Goal: Task Accomplishment & Management: Use online tool/utility

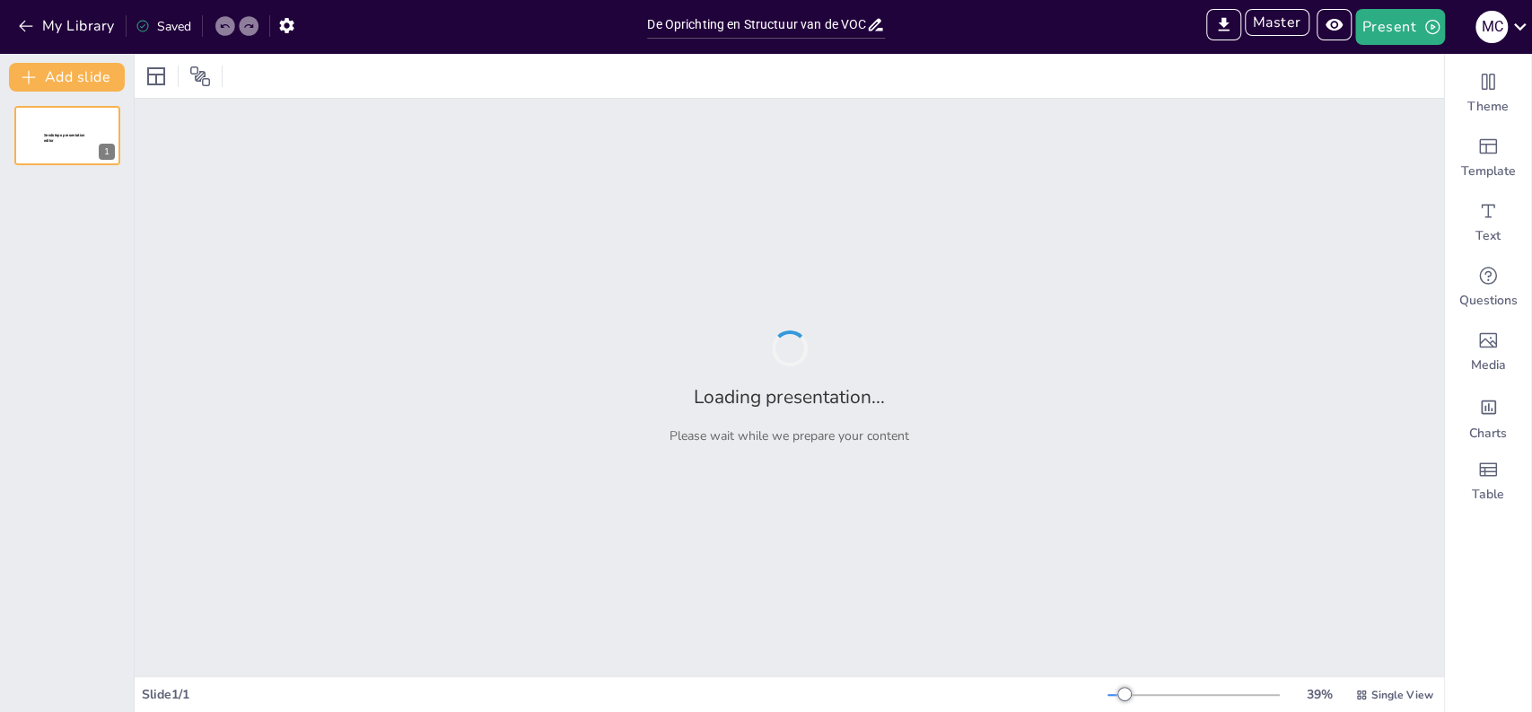
type input "De Oprichting en Structuur van de VOC: Een Historisch Overzicht"
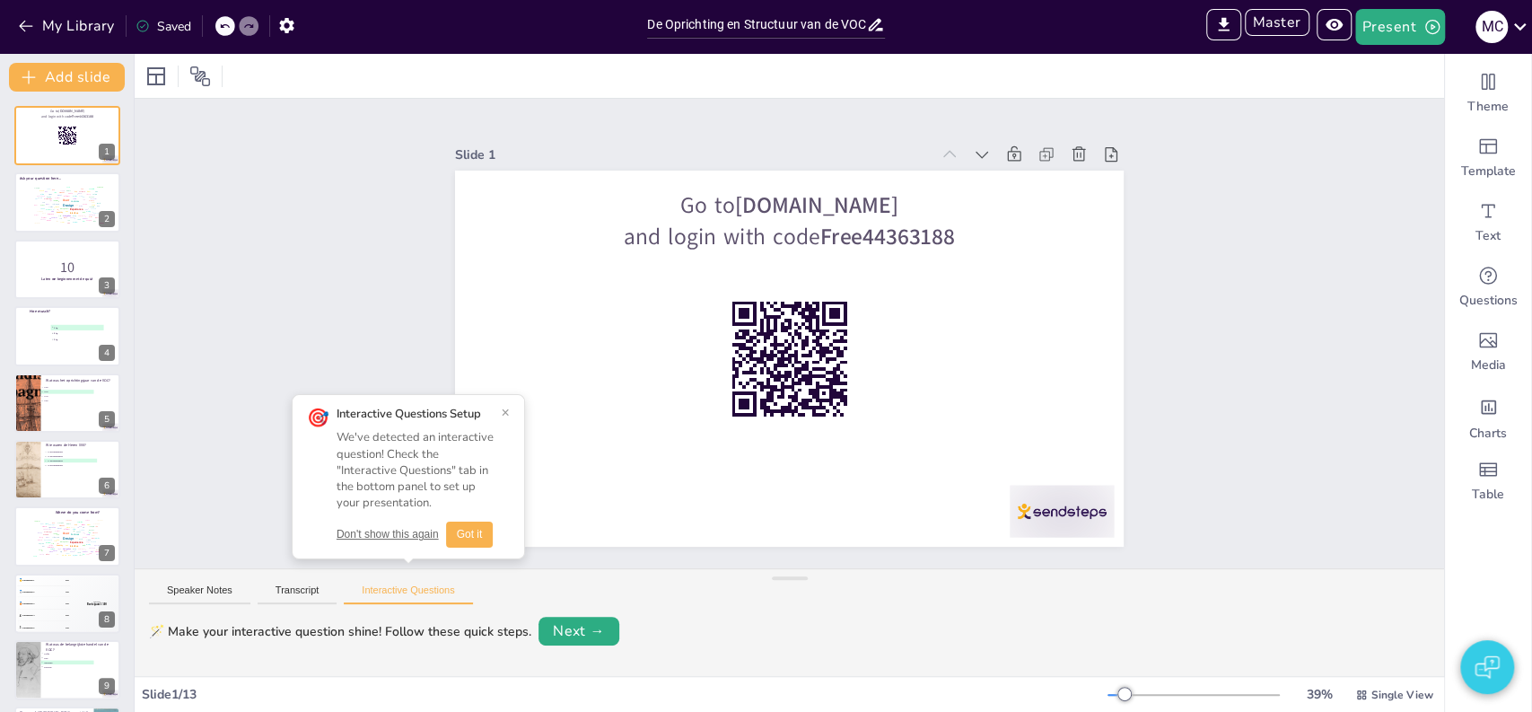
click at [385, 537] on button "Don't show this again" at bounding box center [388, 534] width 102 height 15
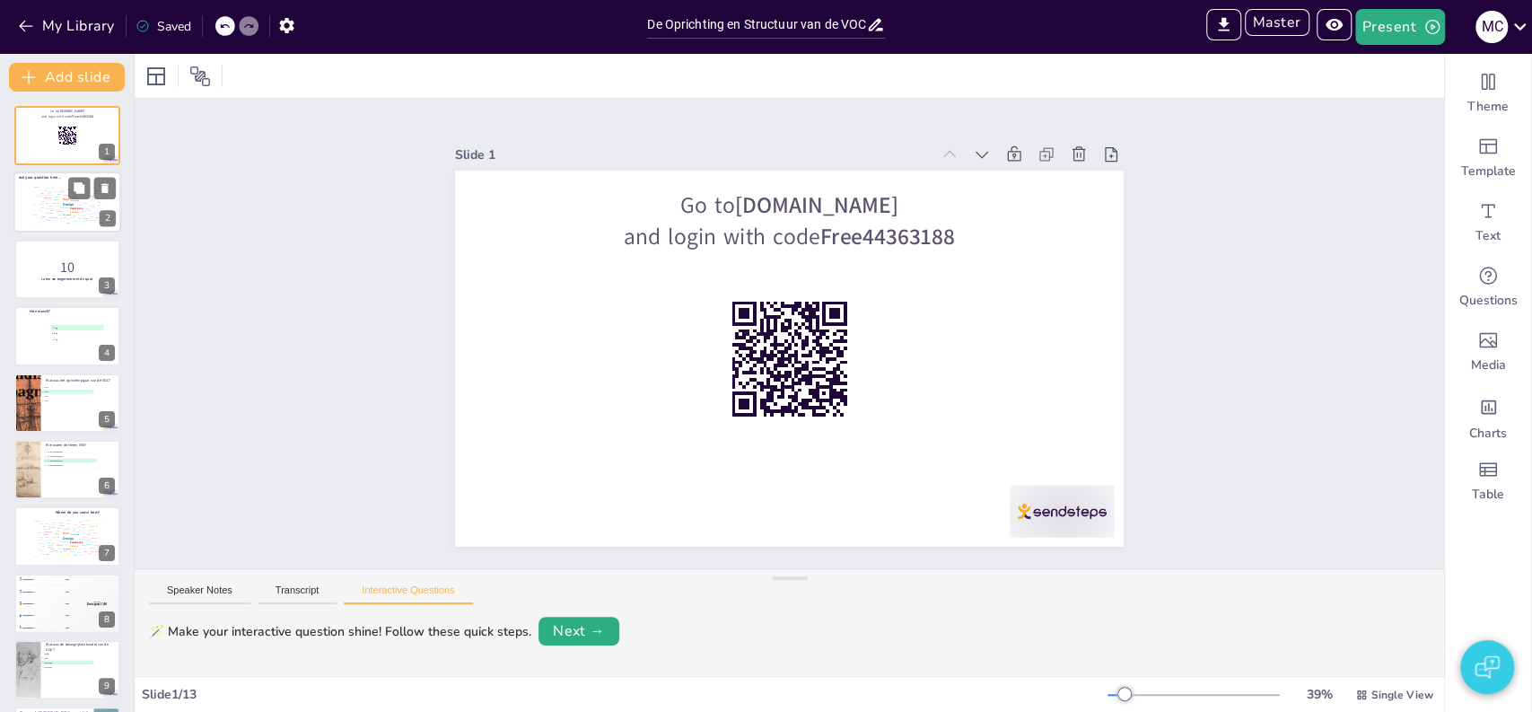
click at [29, 204] on div "Design User Experience Interface Features Navigation Usability Test Process Inf…" at bounding box center [67, 203] width 76 height 43
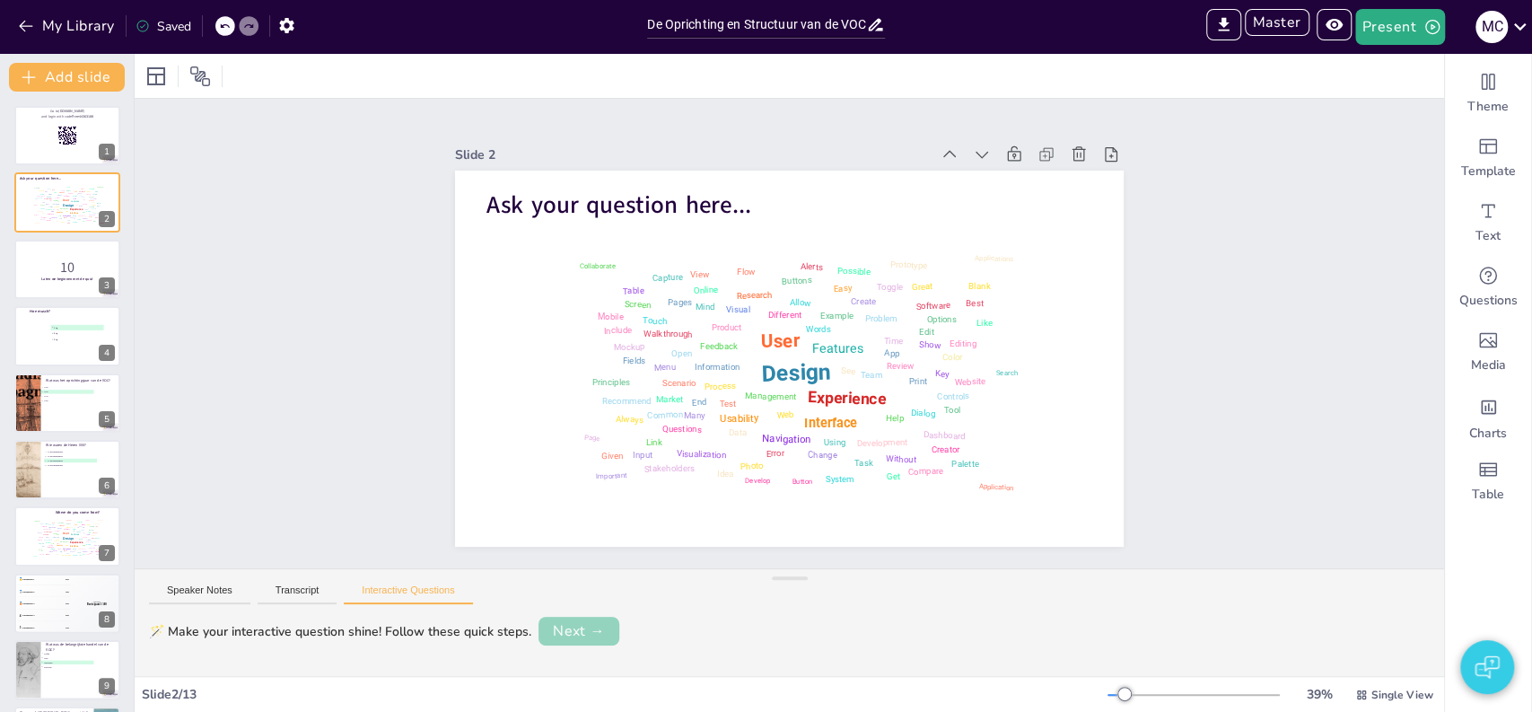
click at [562, 629] on button "Next →" at bounding box center [578, 631] width 81 height 29
click at [566, 630] on button "Edit" at bounding box center [572, 629] width 57 height 25
click at [553, 630] on input at bounding box center [598, 629] width 108 height 25
type input "Sanoma"
click at [678, 623] on button "Save" at bounding box center [687, 629] width 57 height 25
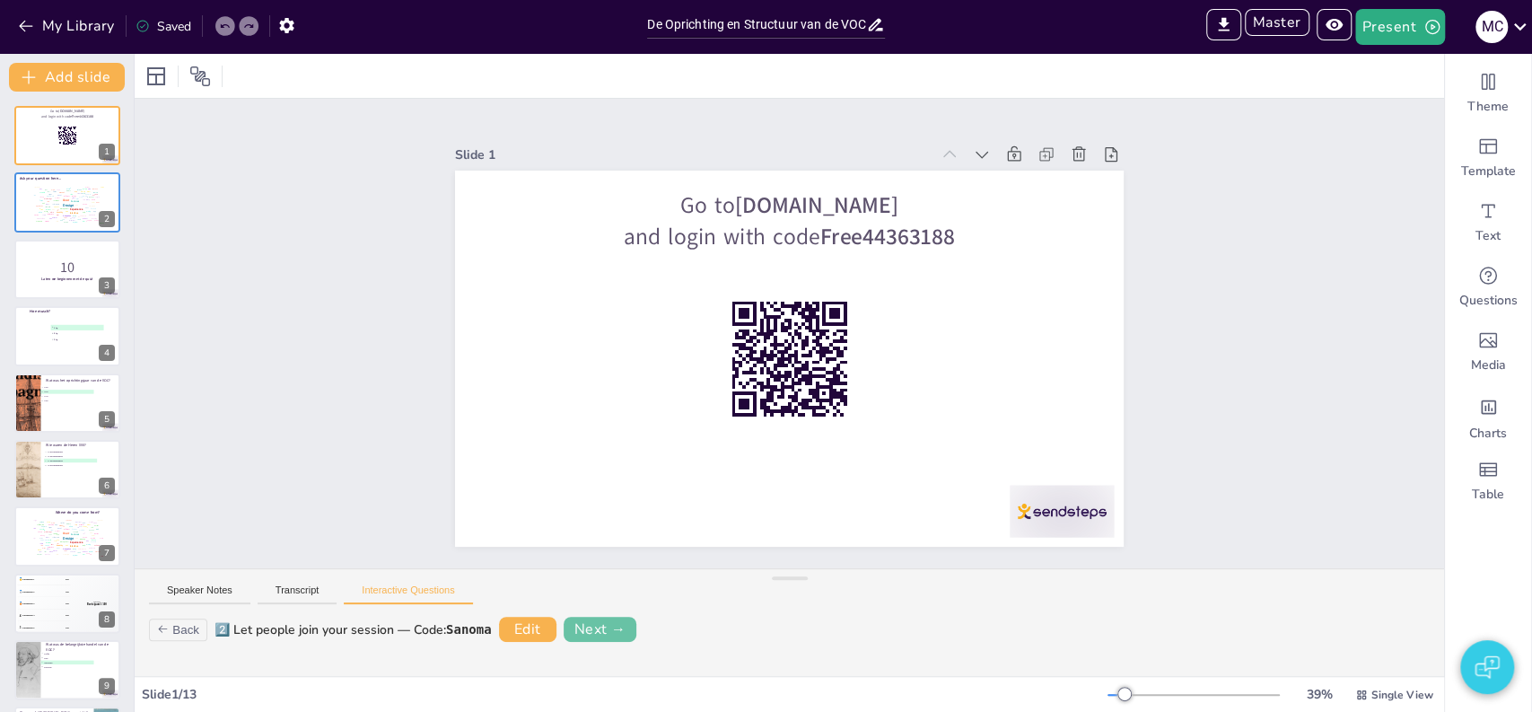
click at [590, 630] on button "Next →" at bounding box center [601, 629] width 74 height 25
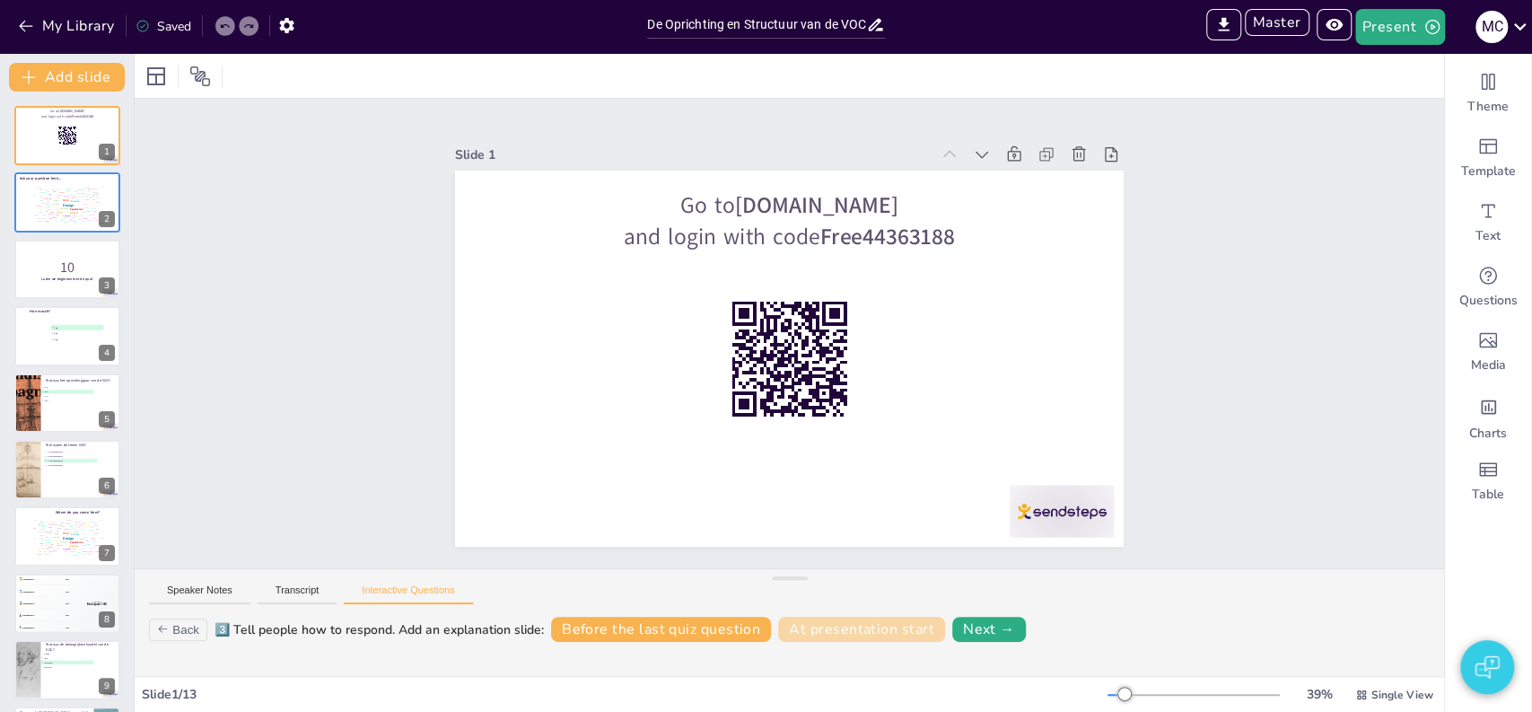
click at [889, 624] on button "At presentation start" at bounding box center [861, 629] width 167 height 25
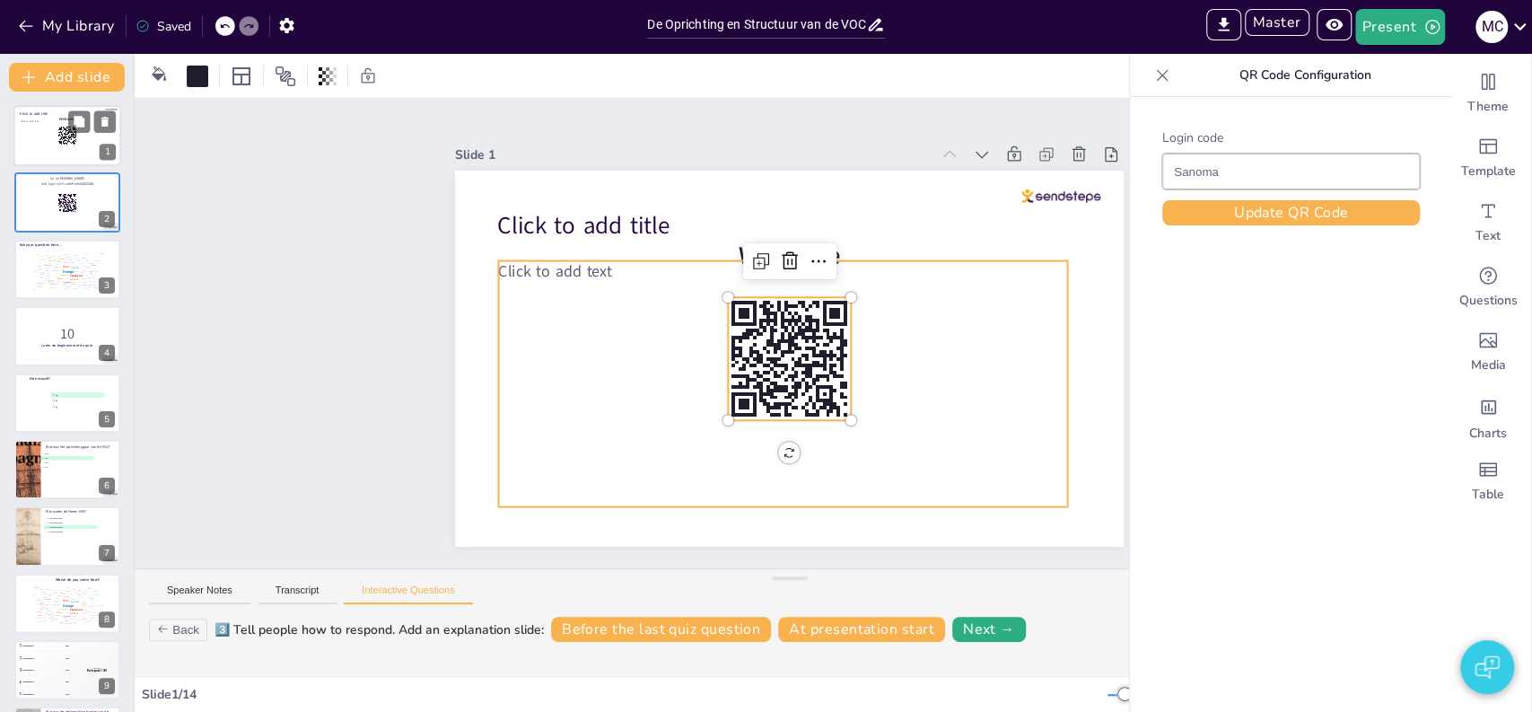
click at [48, 142] on div "Click to add text" at bounding box center [67, 139] width 92 height 39
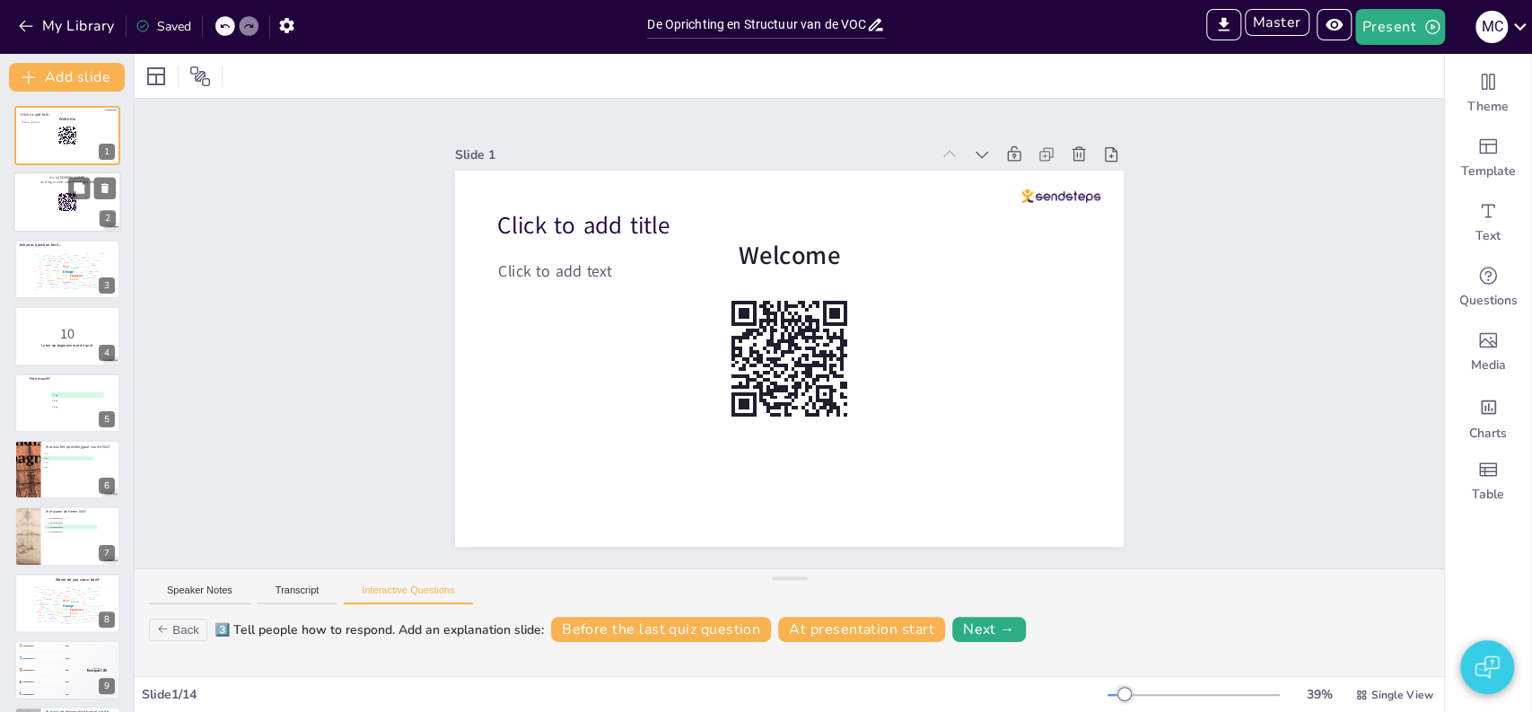
click at [57, 223] on div at bounding box center [67, 202] width 108 height 61
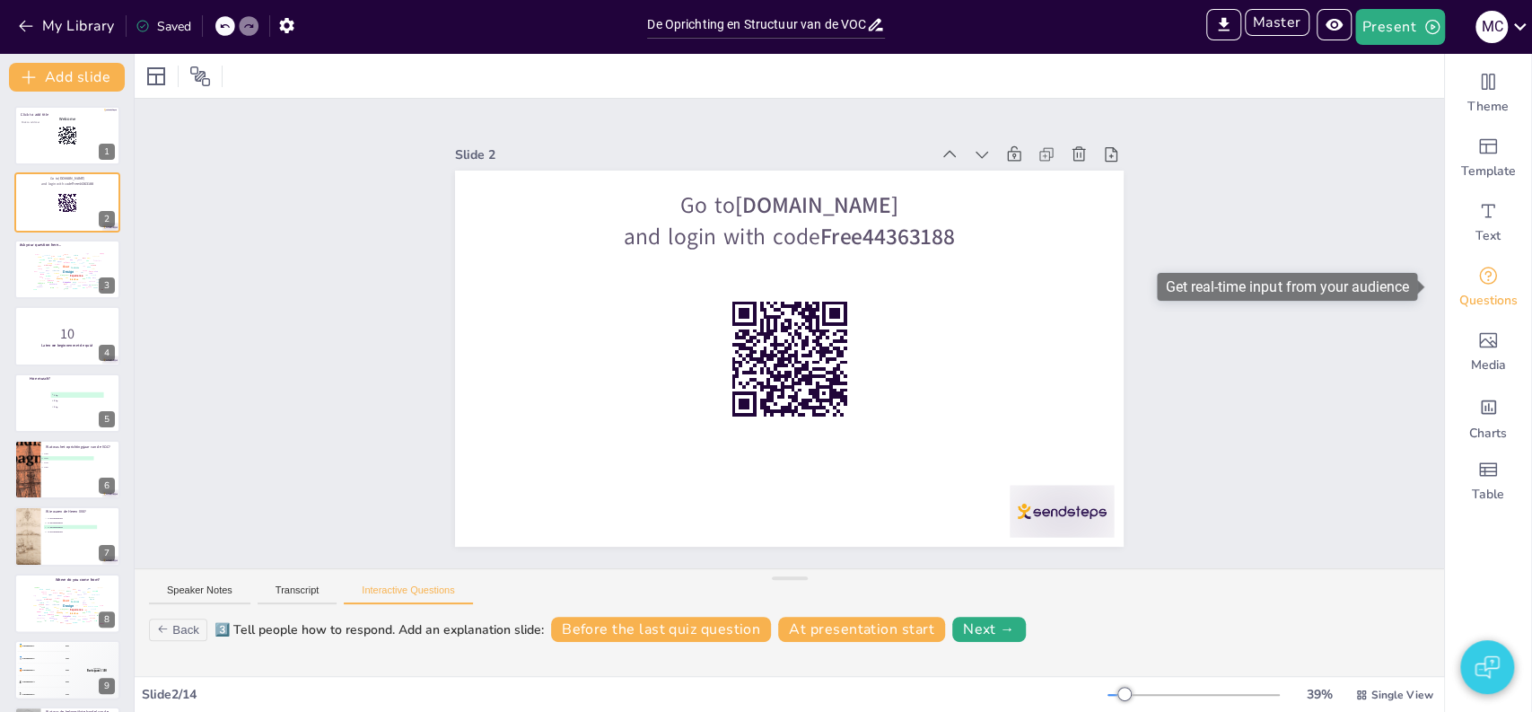
click at [1491, 293] on span "Questions" at bounding box center [1488, 301] width 58 height 18
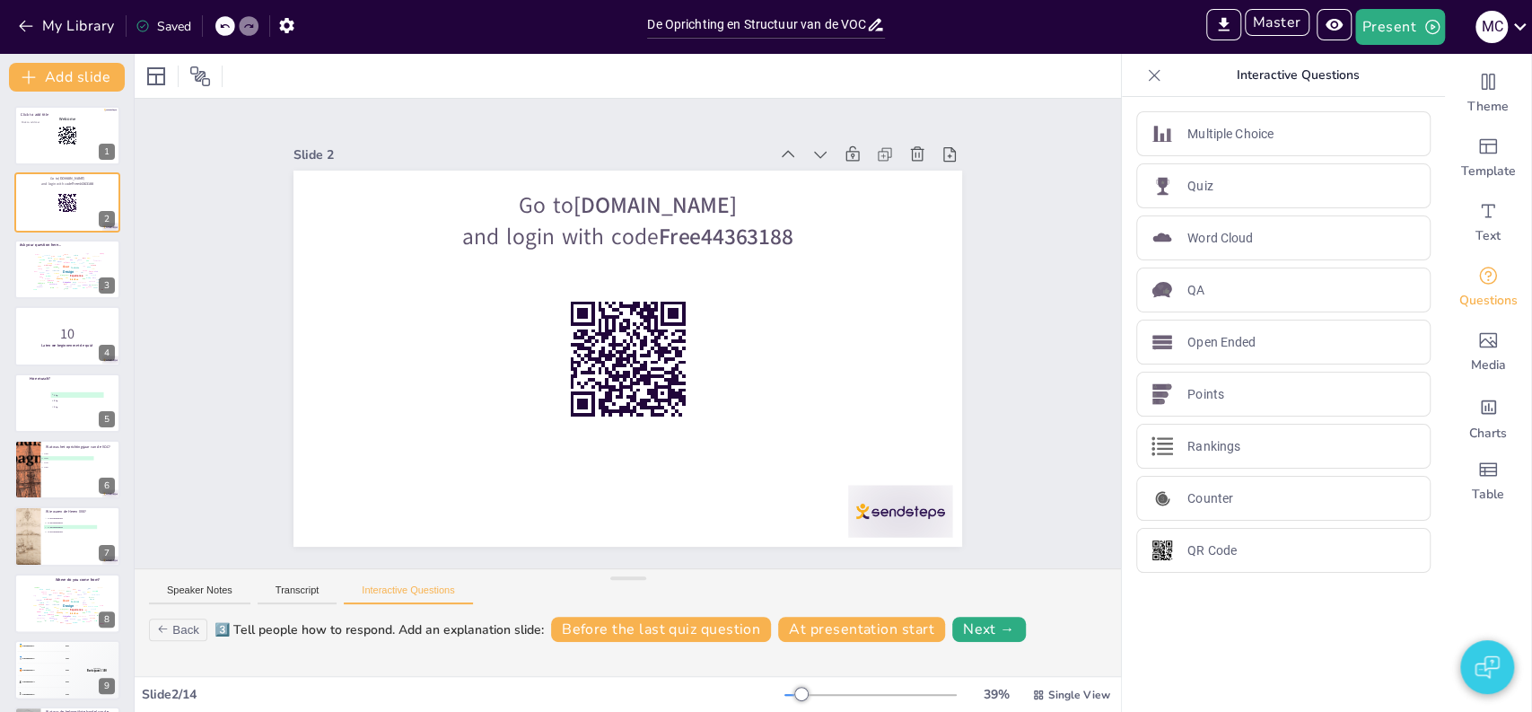
click at [57, 92] on div "Click to add title Click to add text Welcome 1 Go to sendsteps.me and login wit…" at bounding box center [67, 402] width 134 height 620
click at [81, 84] on button "Add slide" at bounding box center [67, 77] width 116 height 29
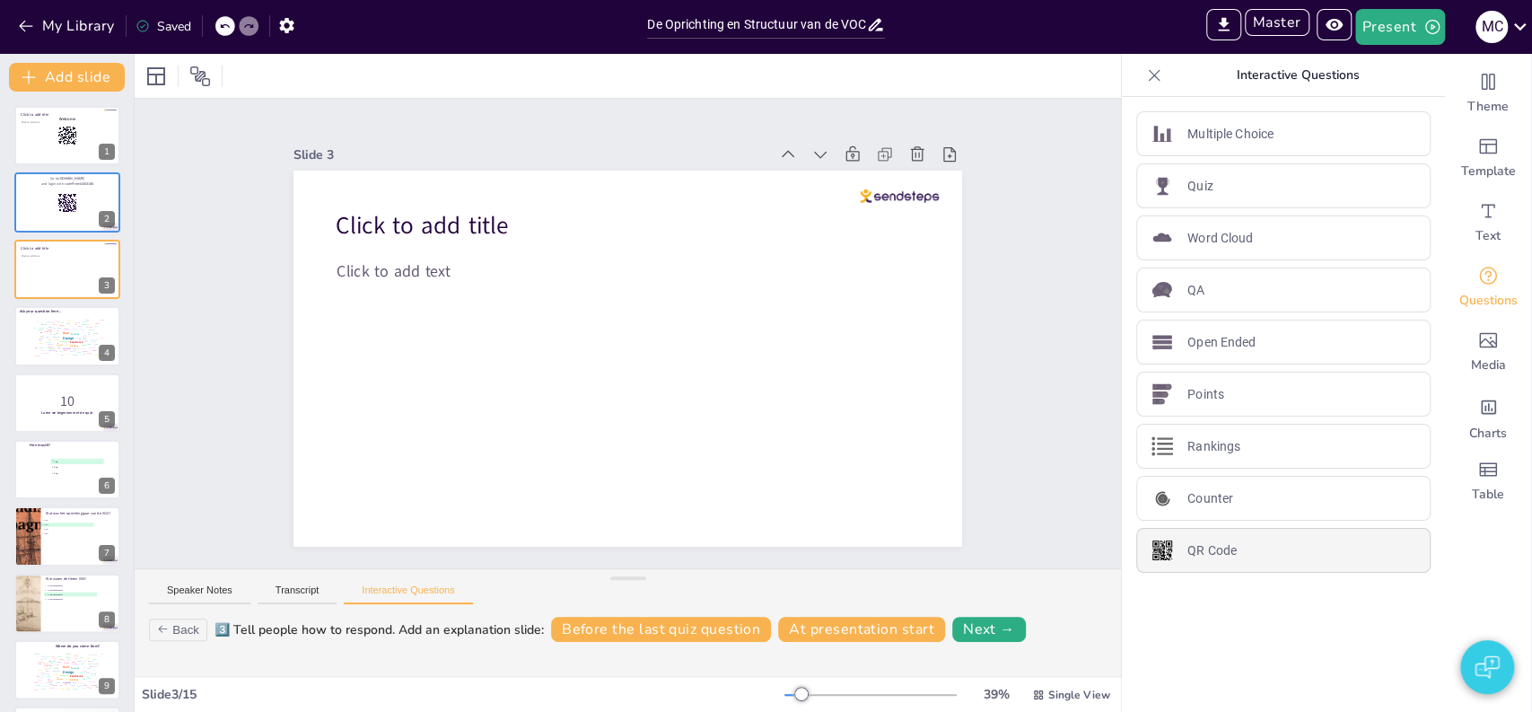
click at [1225, 547] on div "QR Code" at bounding box center [1283, 550] width 294 height 45
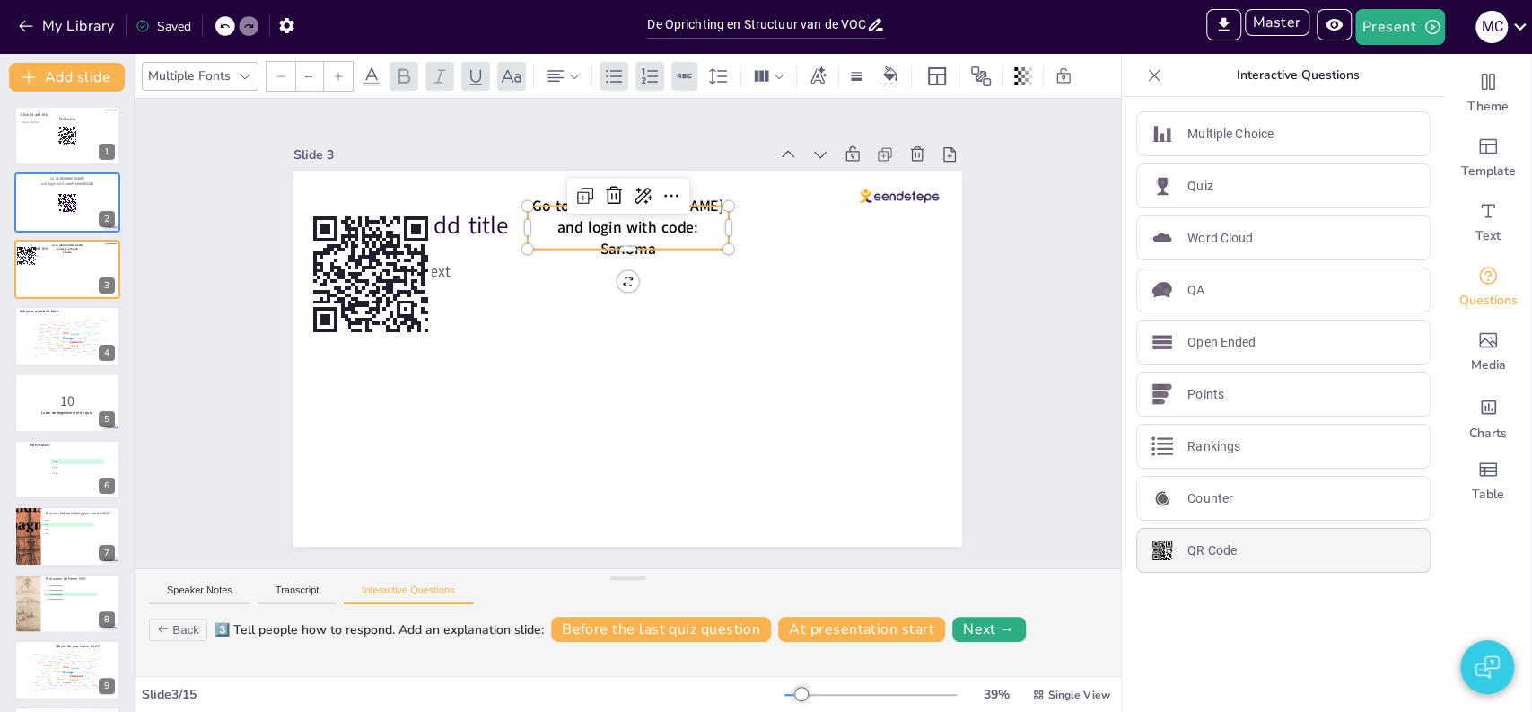
type input "44"
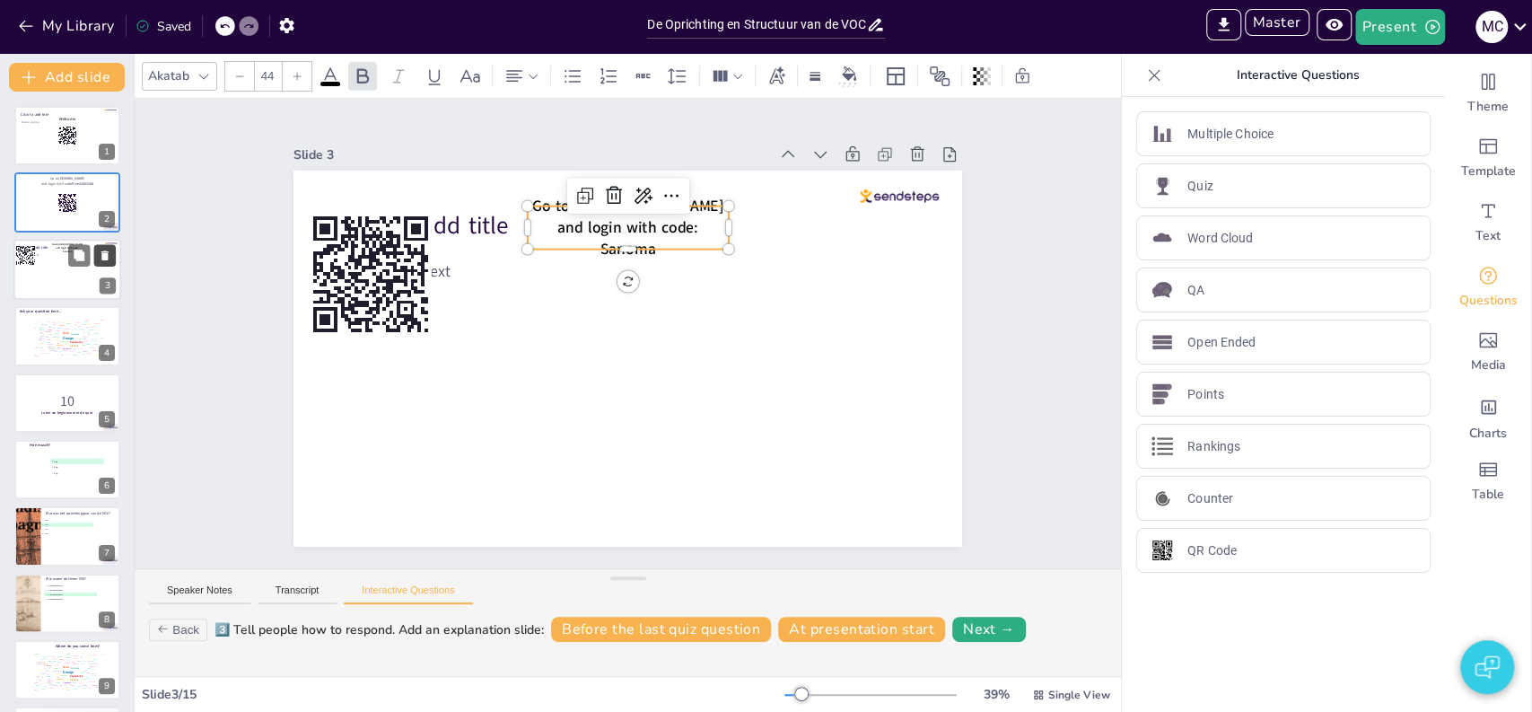
click at [101, 250] on icon at bounding box center [104, 255] width 7 height 10
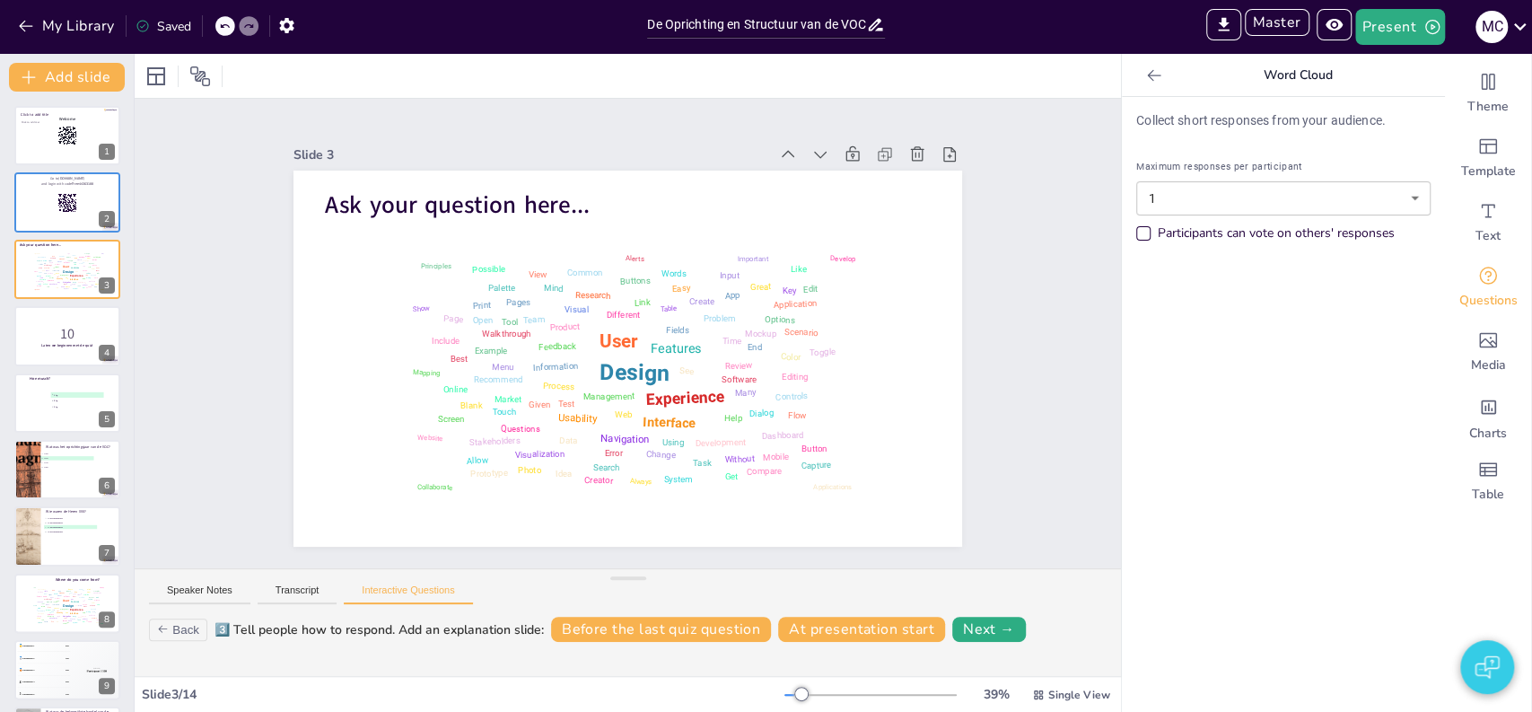
click at [201, 187] on div "Slide 1 Click to add title Click to add text Welcome Slide 2 Go to sendsteps.me…" at bounding box center [628, 333] width 986 height 469
click at [25, 412] on div at bounding box center [67, 402] width 108 height 61
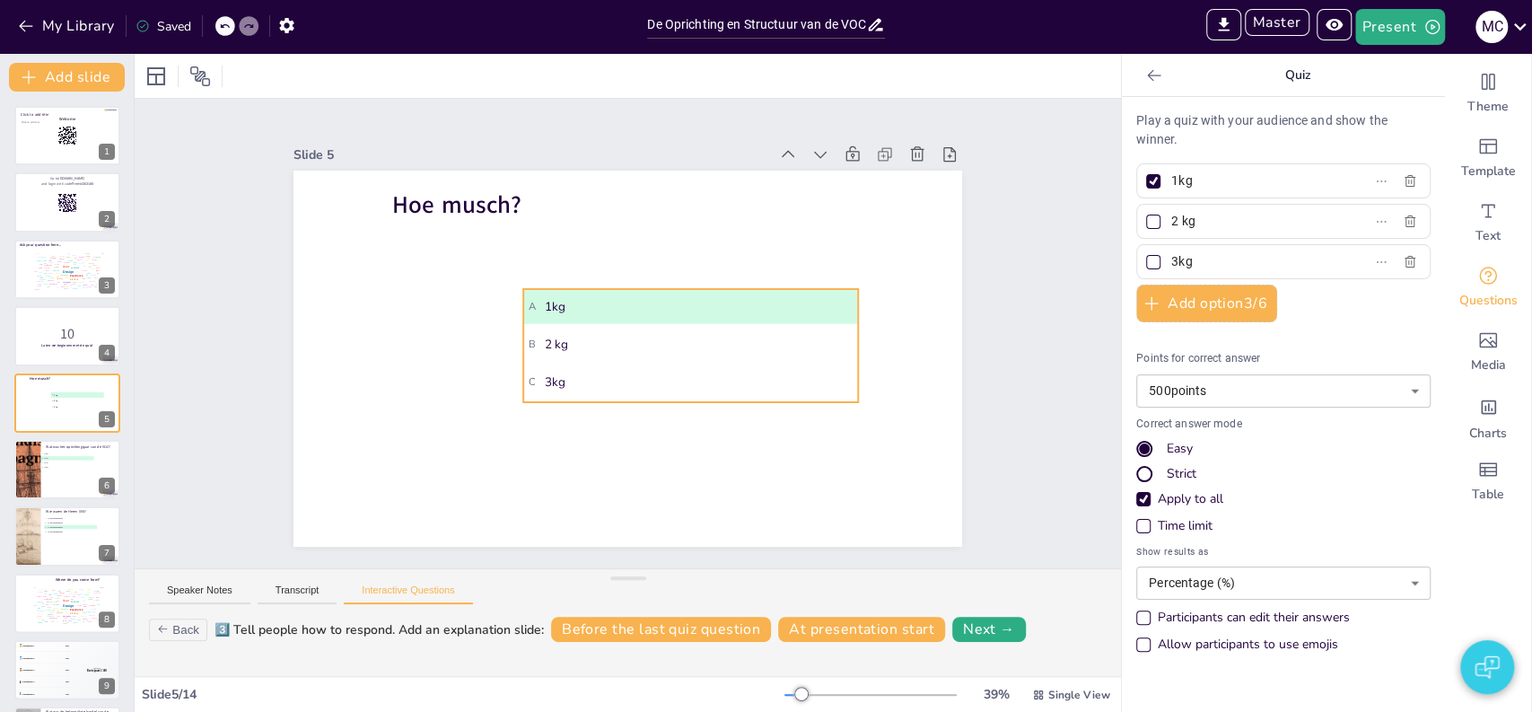
click at [670, 317] on ul "A 1kg B 2 kg C 3kg" at bounding box center [690, 345] width 334 height 113
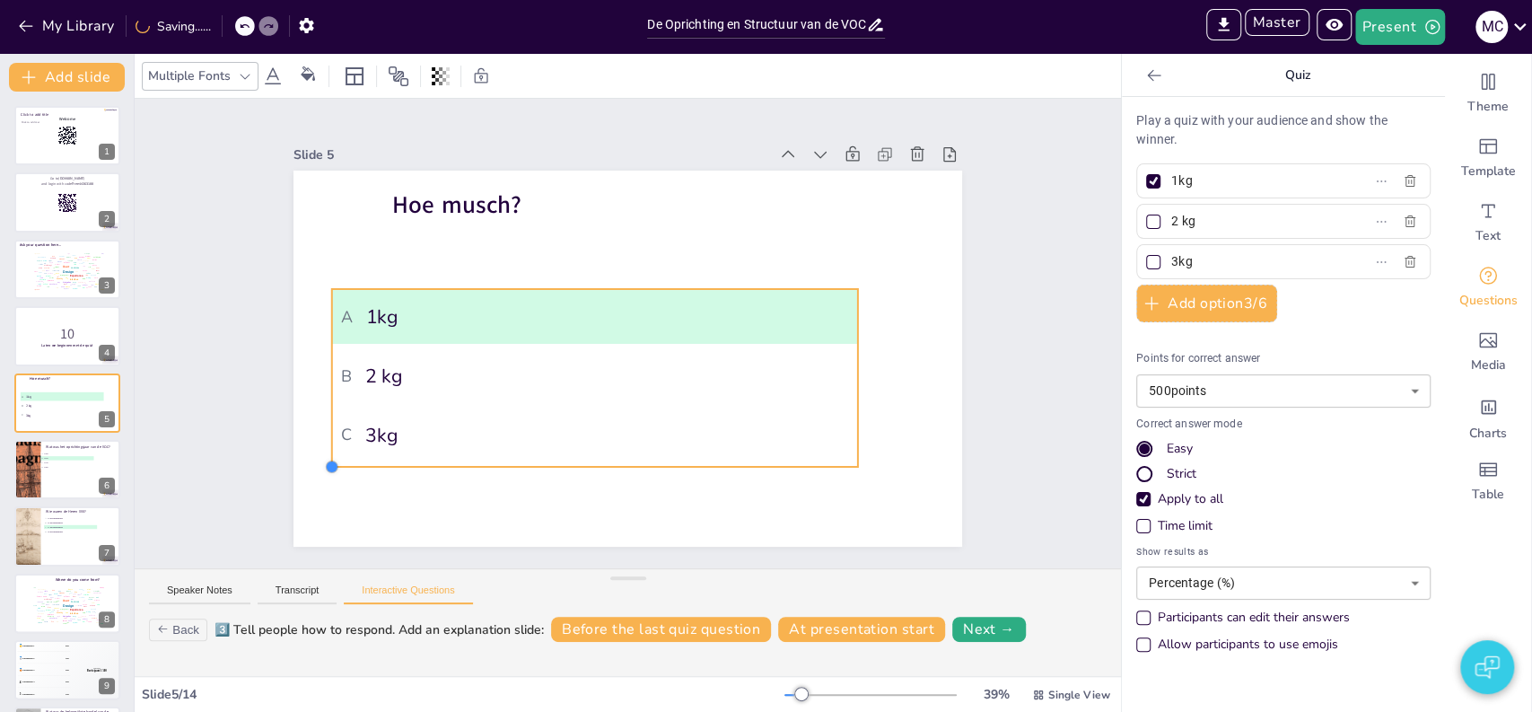
drag, startPoint x: 510, startPoint y: 395, endPoint x: 460, endPoint y: 458, distance: 80.5
click at [460, 458] on div "Hoe musch? A 1kg B 2 kg C 3kg" at bounding box center [627, 359] width 669 height 376
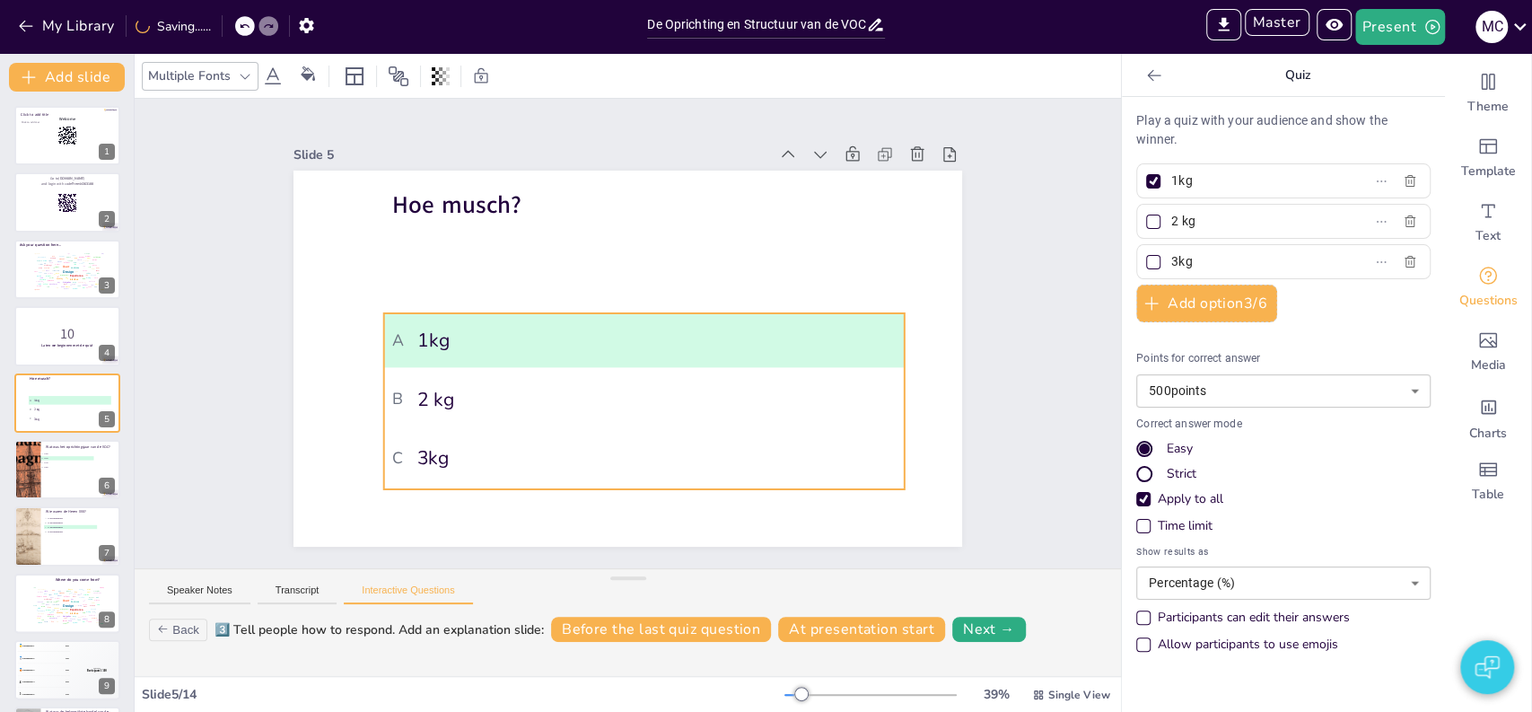
drag, startPoint x: 478, startPoint y: 348, endPoint x: 525, endPoint y: 372, distance: 52.6
click at [525, 372] on li "B 2 kg" at bounding box center [644, 399] width 521 height 54
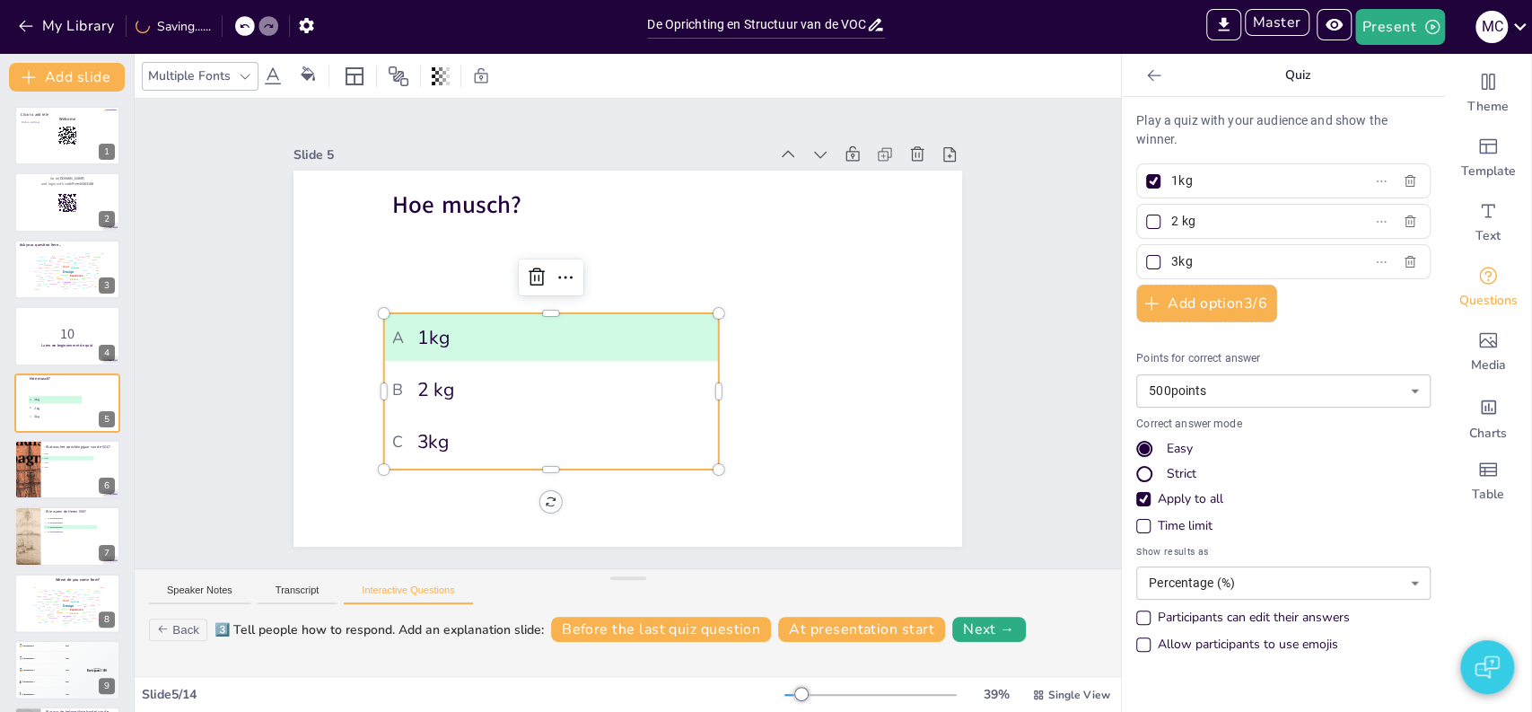
click at [1171, 226] on input "2 kg" at bounding box center [1254, 221] width 167 height 26
click at [1010, 272] on div "Slide 1 Click to add title Click to add text Welcome Slide 2 Go to sendsteps.me…" at bounding box center [628, 333] width 986 height 469
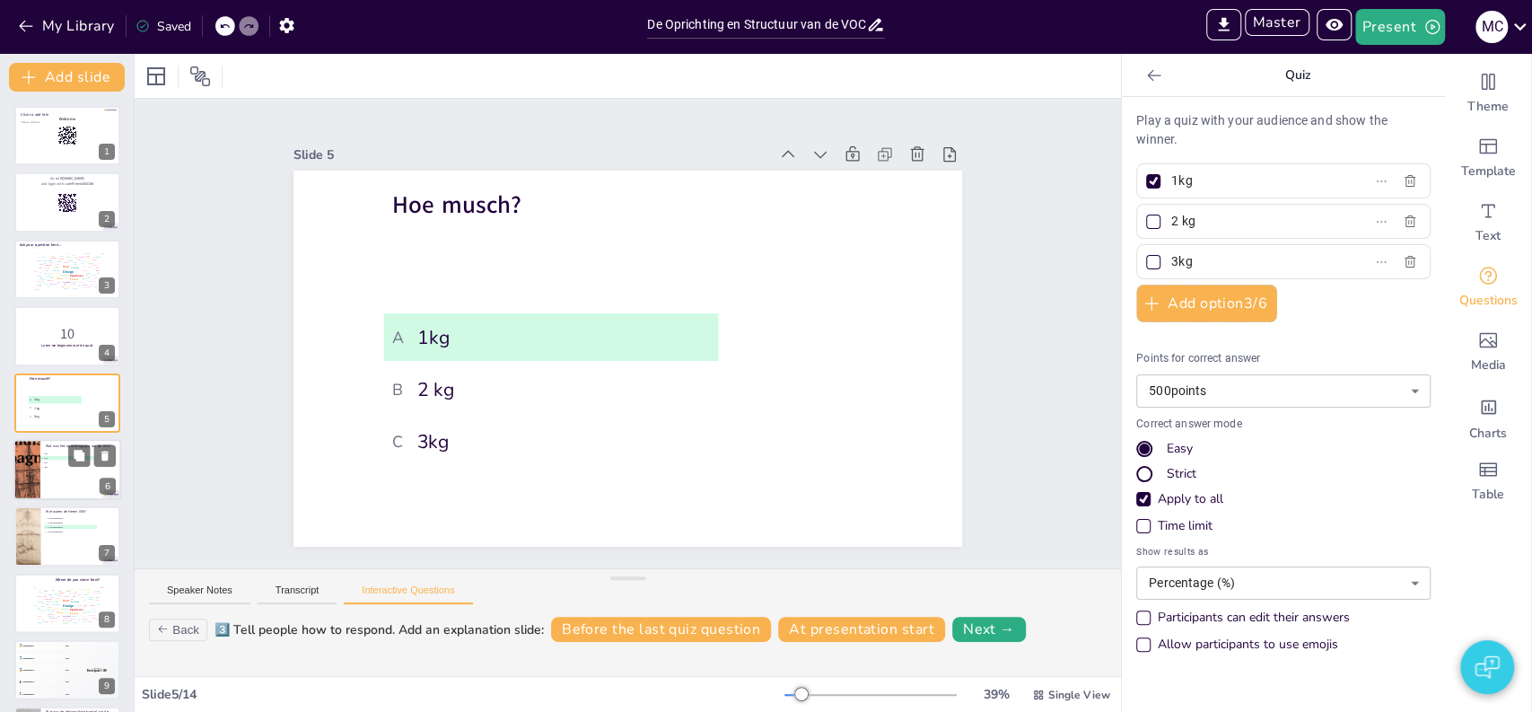
click at [53, 474] on div at bounding box center [67, 469] width 108 height 61
type input "1502"
type input "1602"
type input "1702"
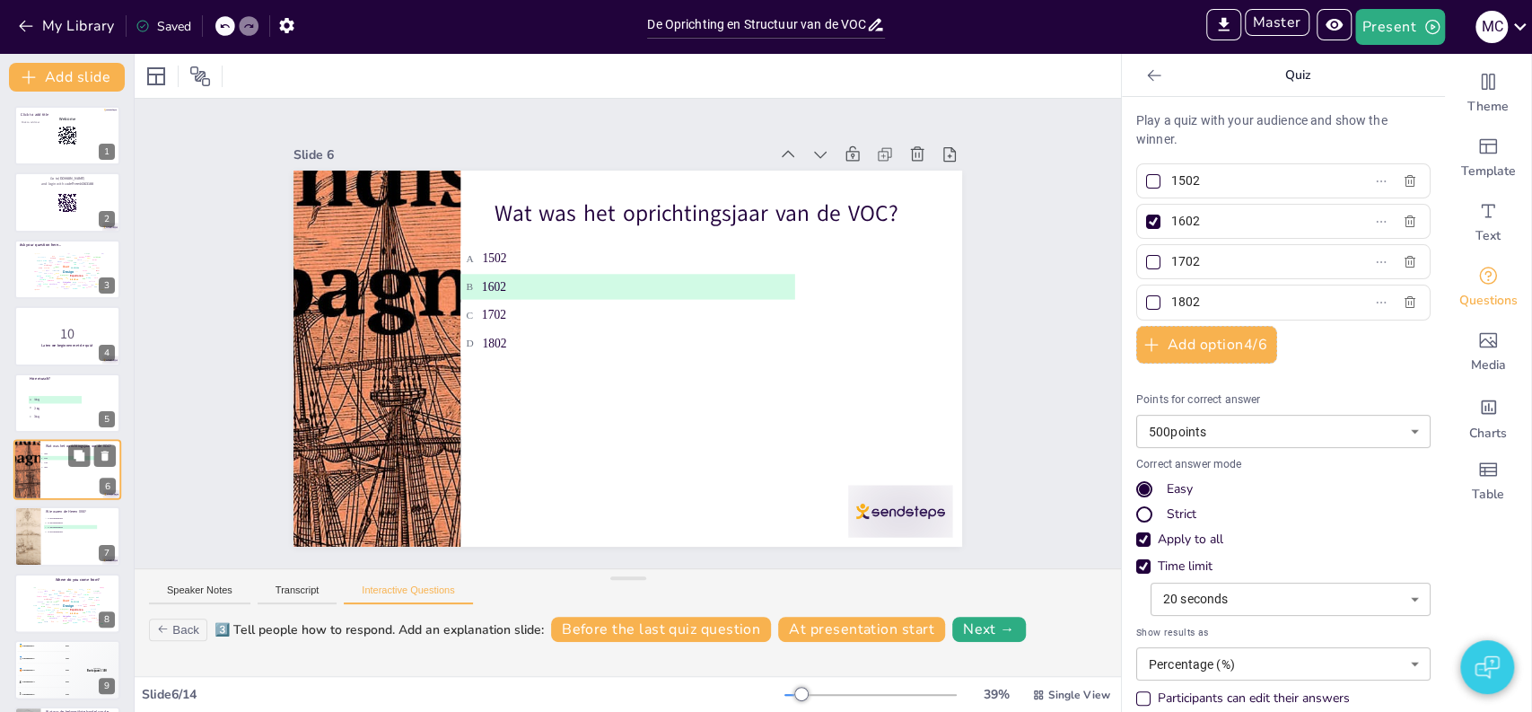
scroll to position [67, 0]
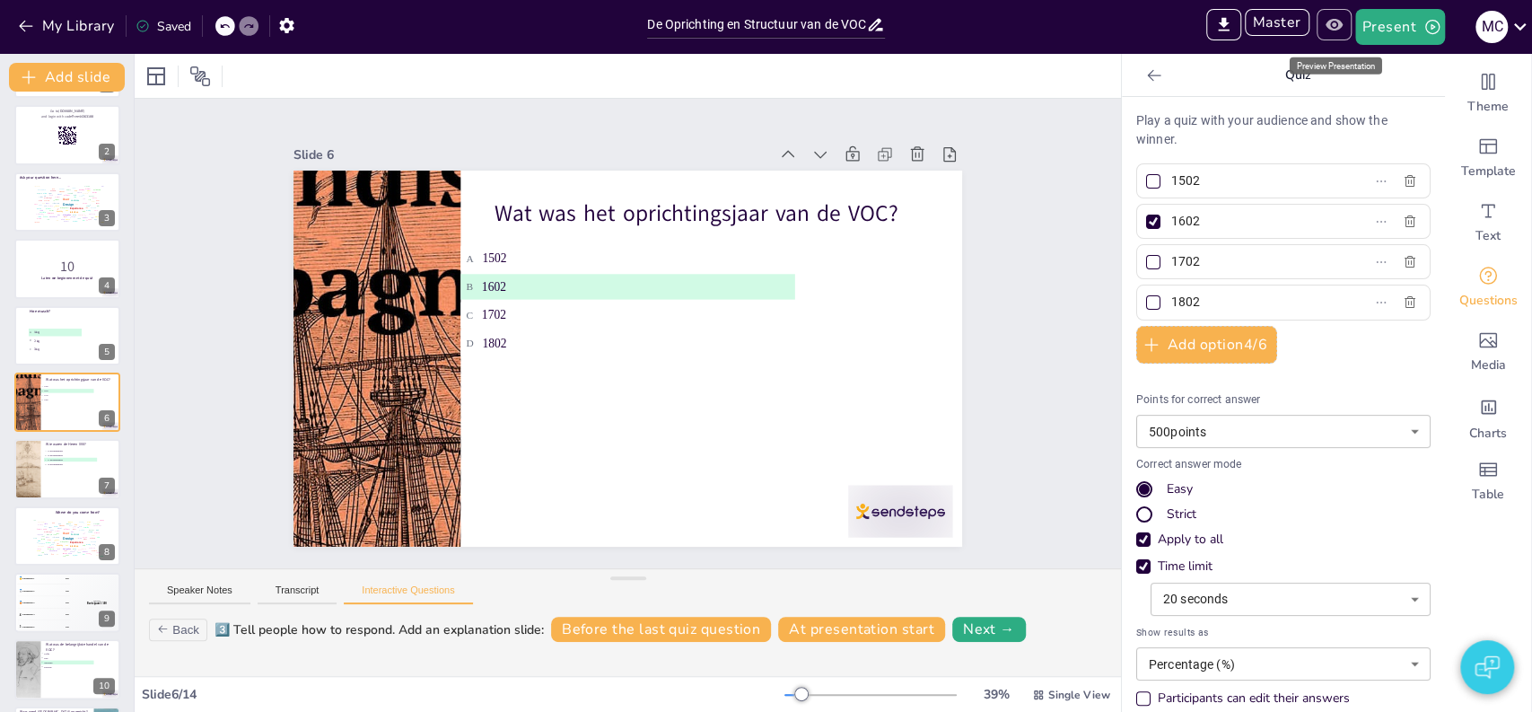
click at [1338, 22] on icon "Preview Presentation" at bounding box center [1334, 24] width 19 height 19
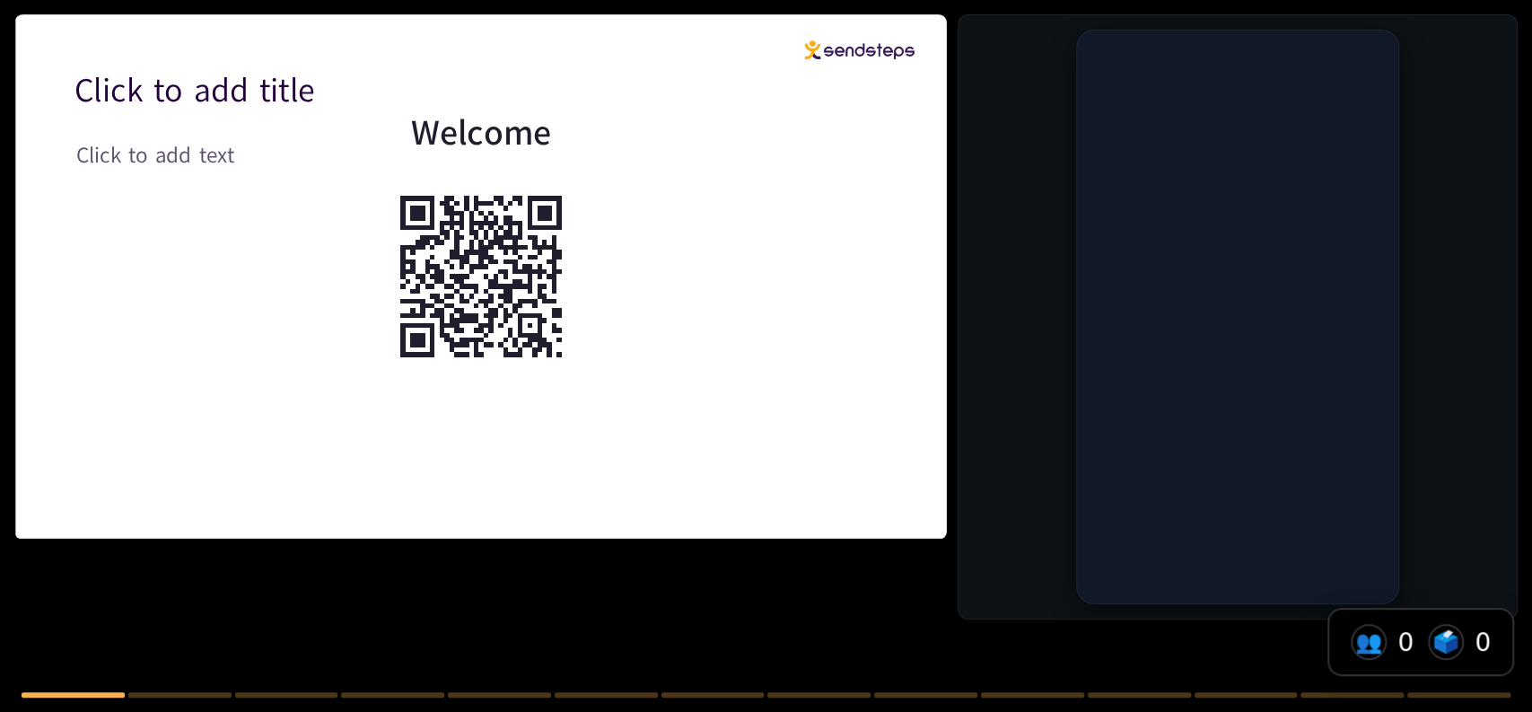
click at [417, 646] on div "Click to add title Click to add text Welcome" at bounding box center [766, 356] width 1532 height 712
click at [413, 648] on icon "button" at bounding box center [415, 644] width 19 height 19
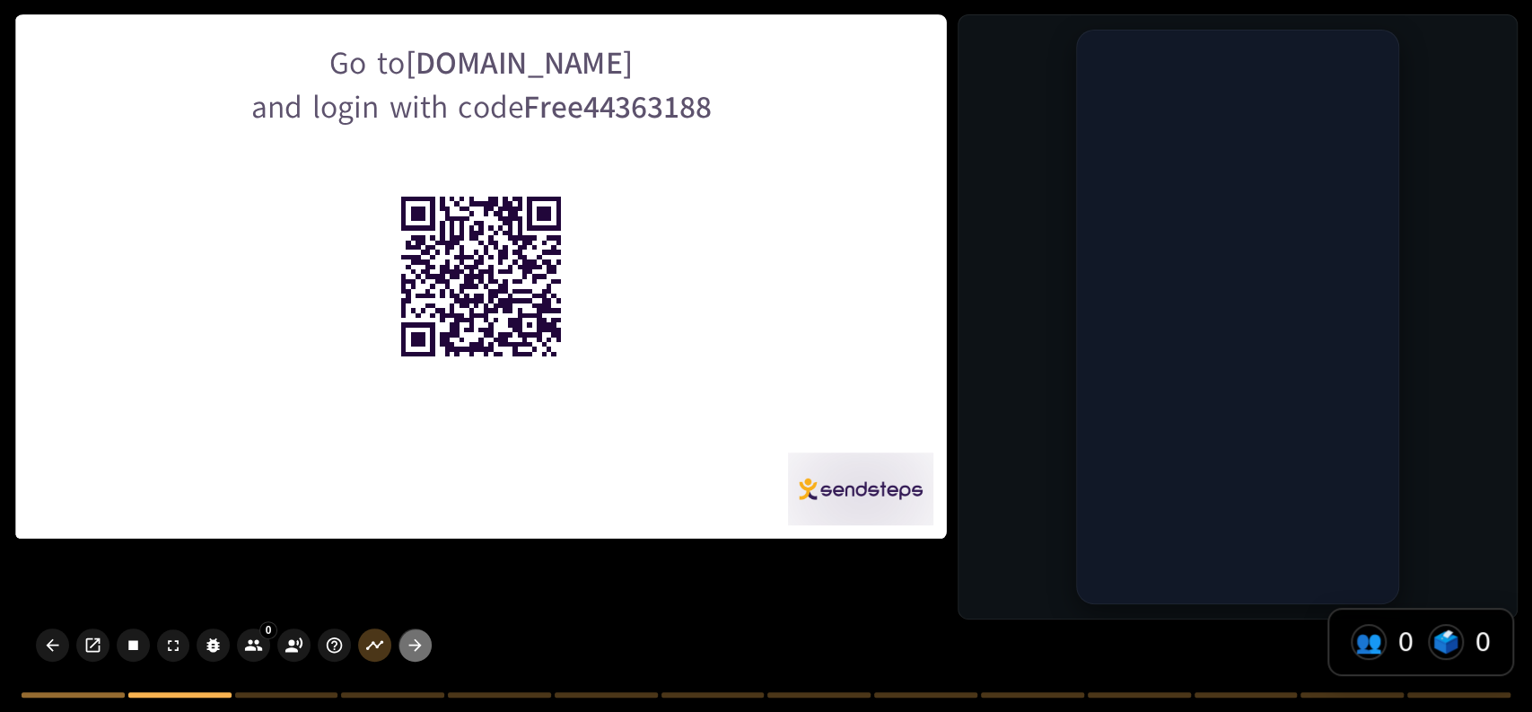
click at [413, 648] on icon "button" at bounding box center [415, 644] width 19 height 19
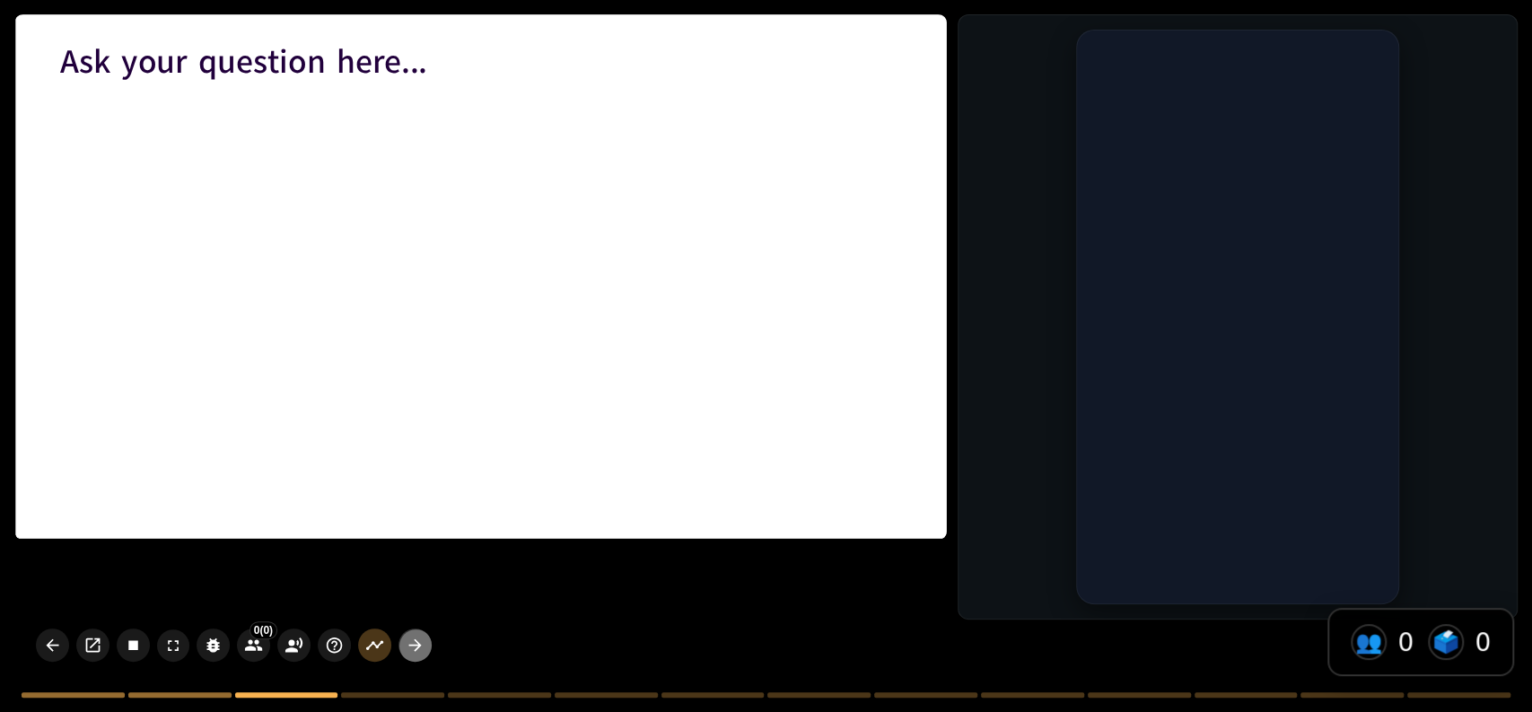
click at [413, 648] on icon "button" at bounding box center [415, 644] width 19 height 19
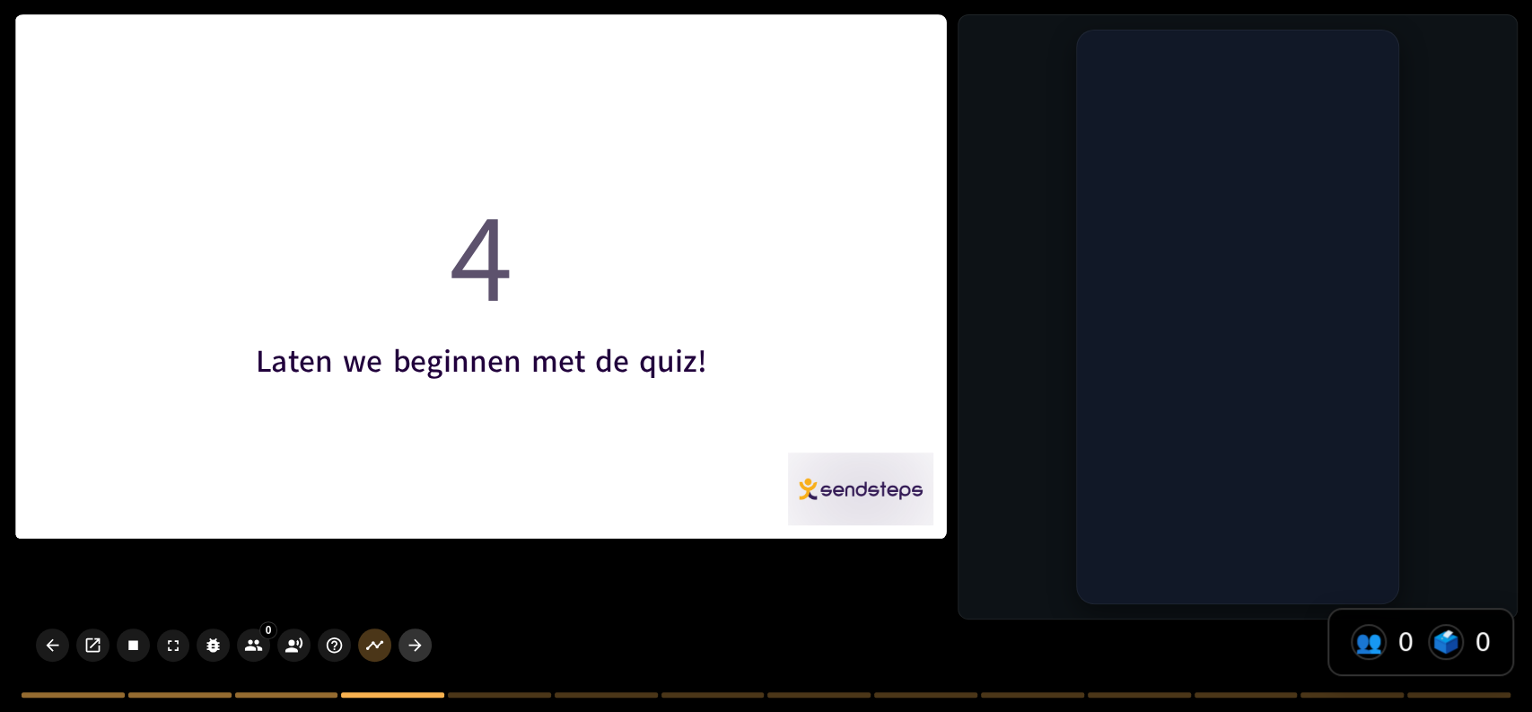
click at [413, 648] on icon "button" at bounding box center [415, 644] width 19 height 19
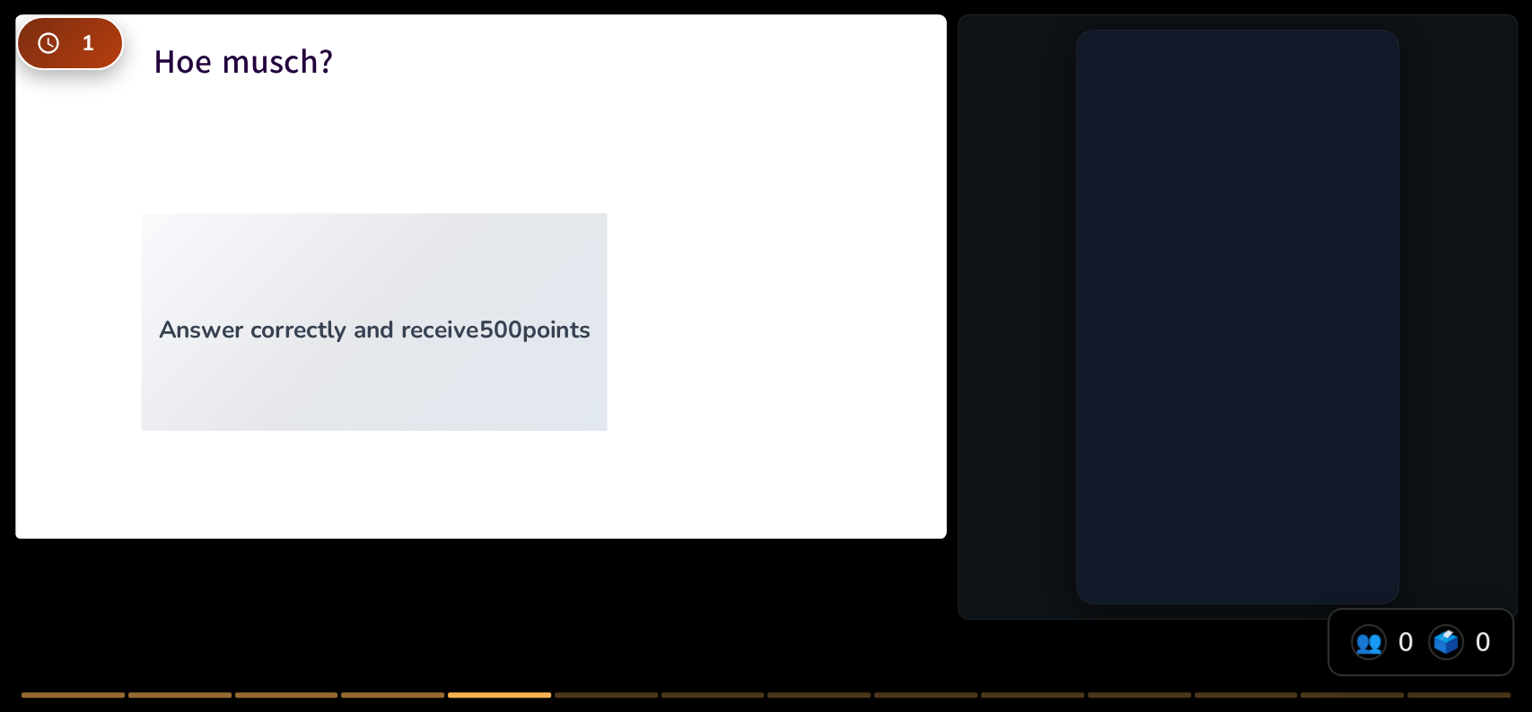
click at [413, 648] on div "Hoe musch? Answer correctly and receive 500 points" at bounding box center [766, 356] width 1532 height 712
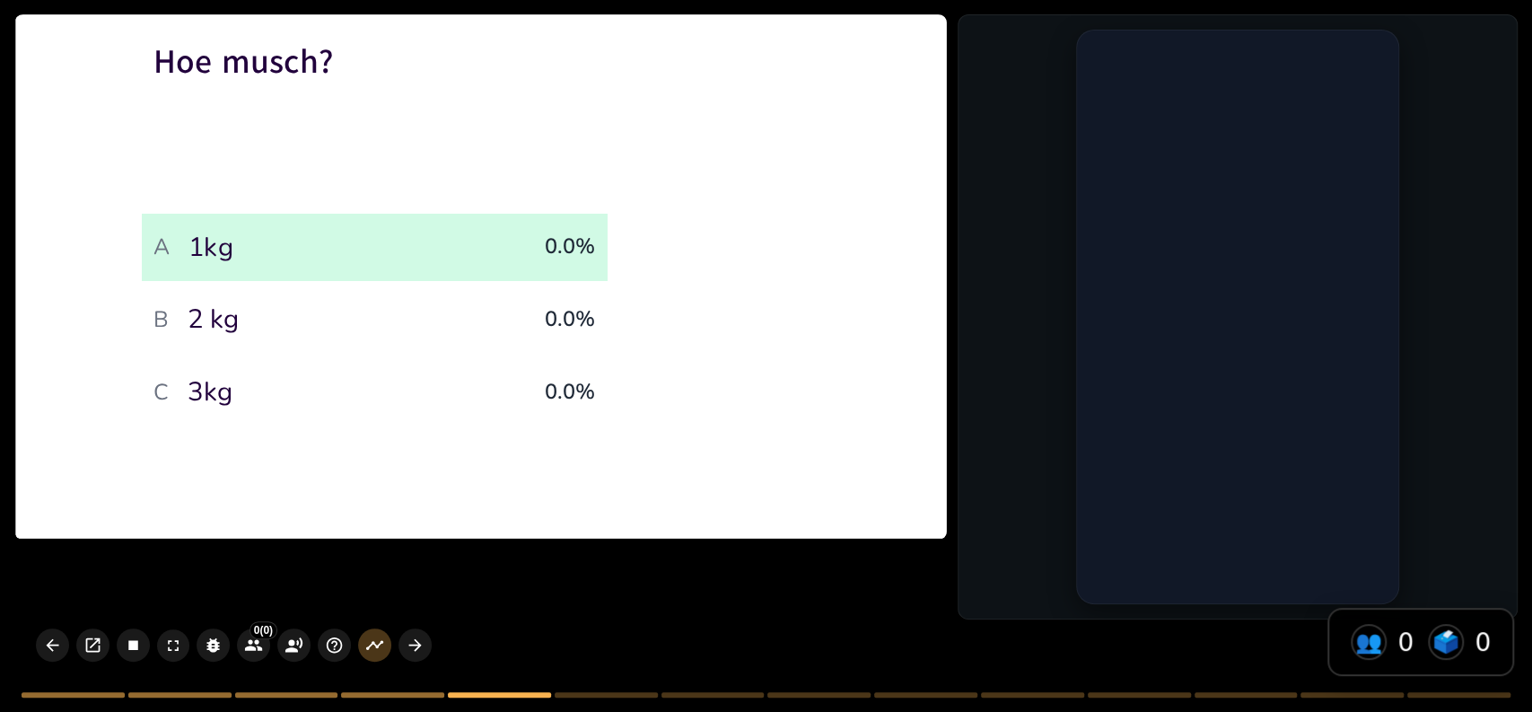
type input "1502"
type input "1602"
type input "1702"
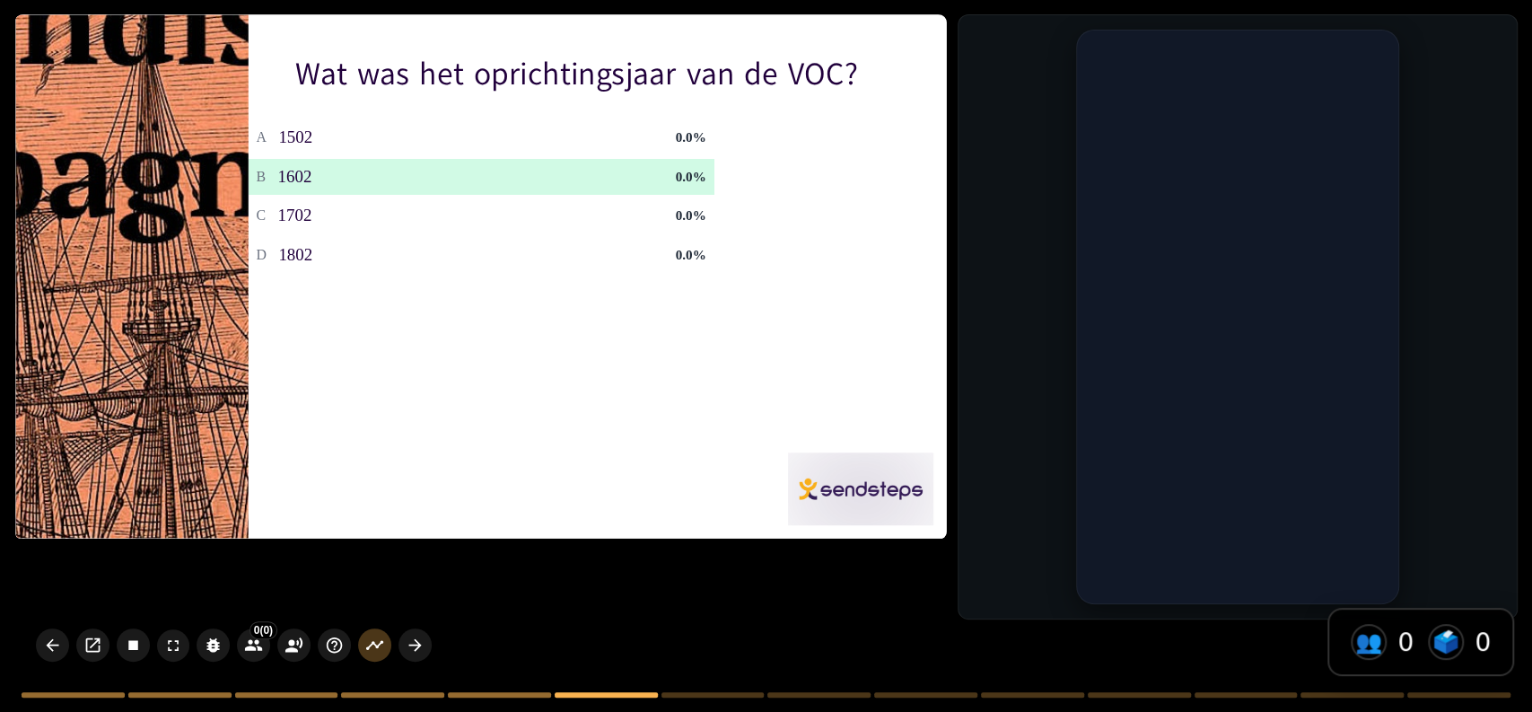
type input "10 bewindhebbers"
type input "15 bewindhebbers"
type input "17 bewindhebbers"
type input "20 bewindhebbers"
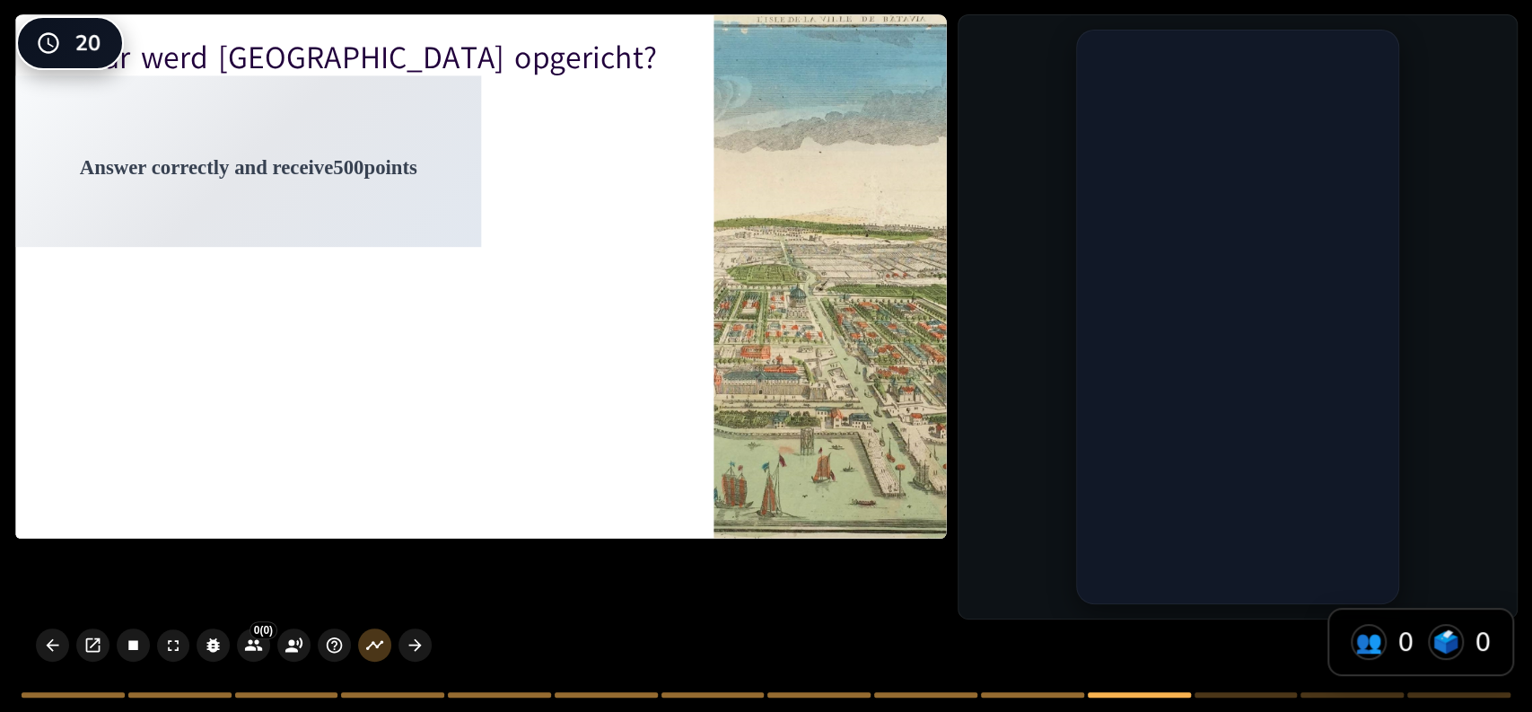
type input "[GEOGRAPHIC_DATA]"
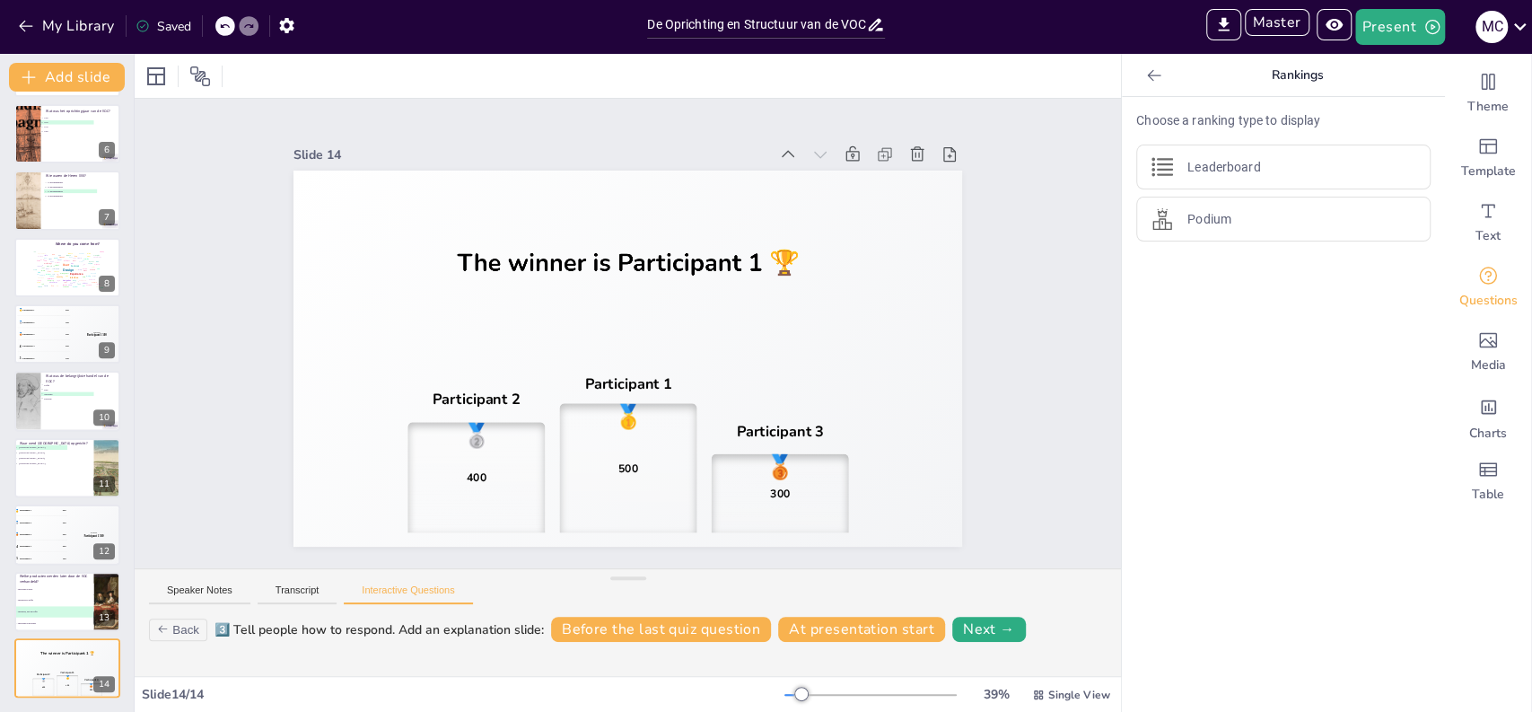
scroll to position [0, 0]
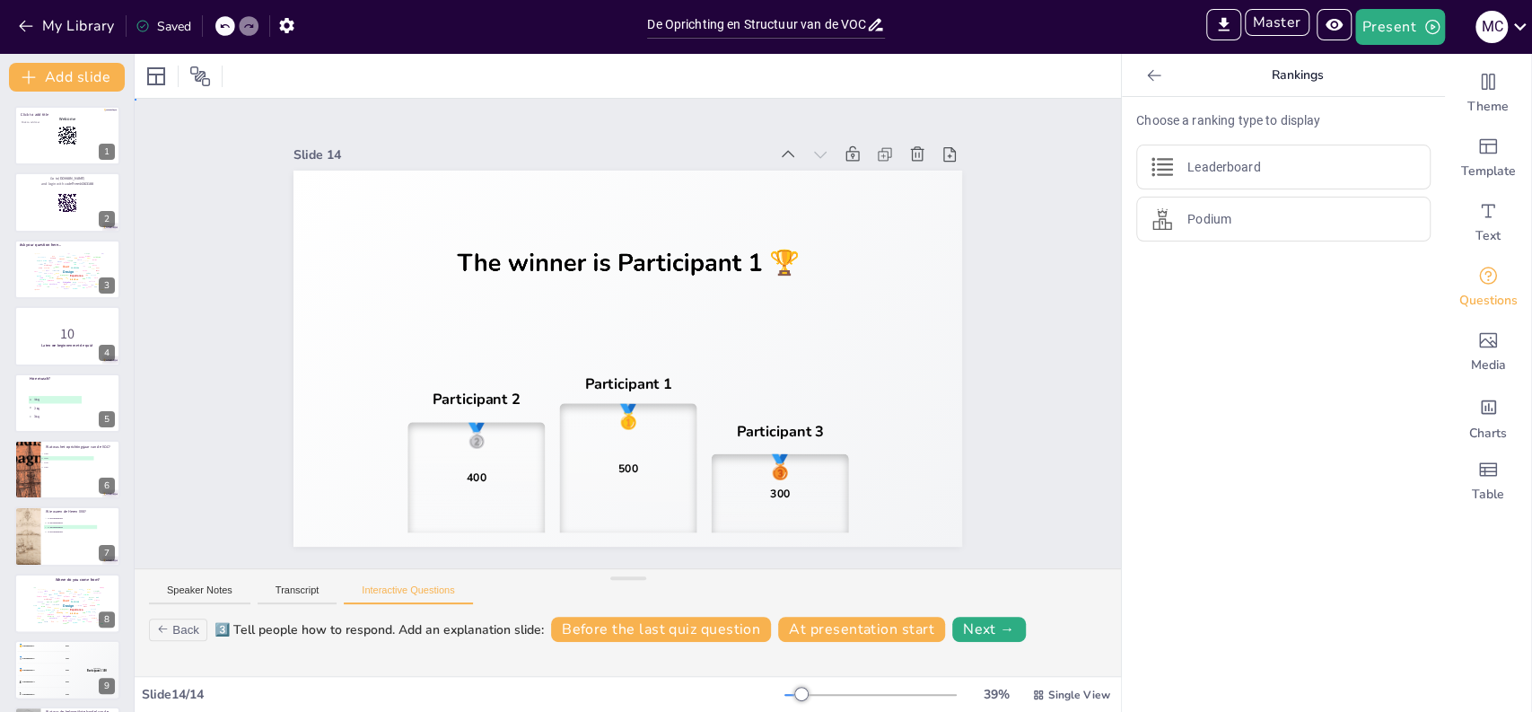
click at [186, 241] on div "Slide 1 Click to add title Click to add text Welcome Slide 2 Go to sendsteps.me…" at bounding box center [628, 333] width 986 height 469
click at [88, 32] on button "My Library" at bounding box center [67, 26] width 109 height 29
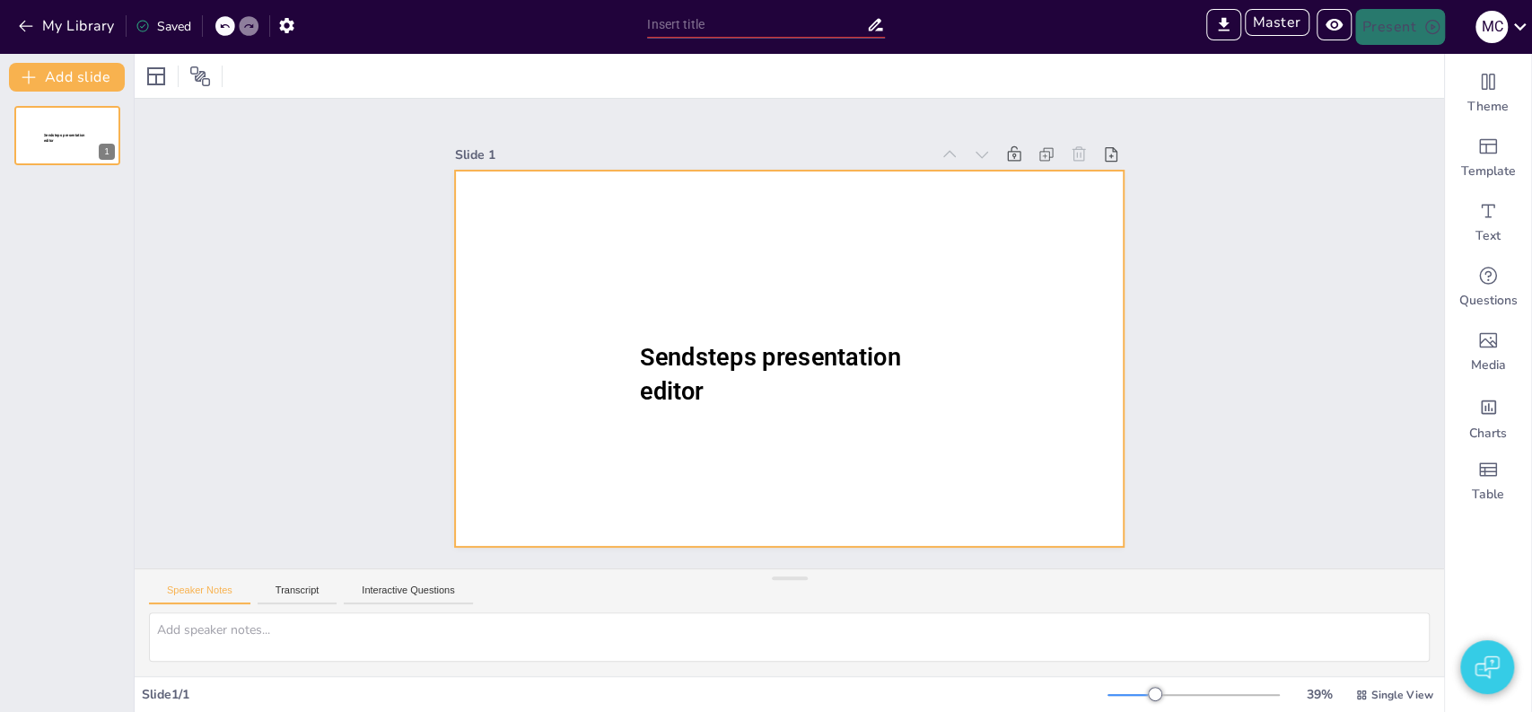
type input "Sendsteps presentation"
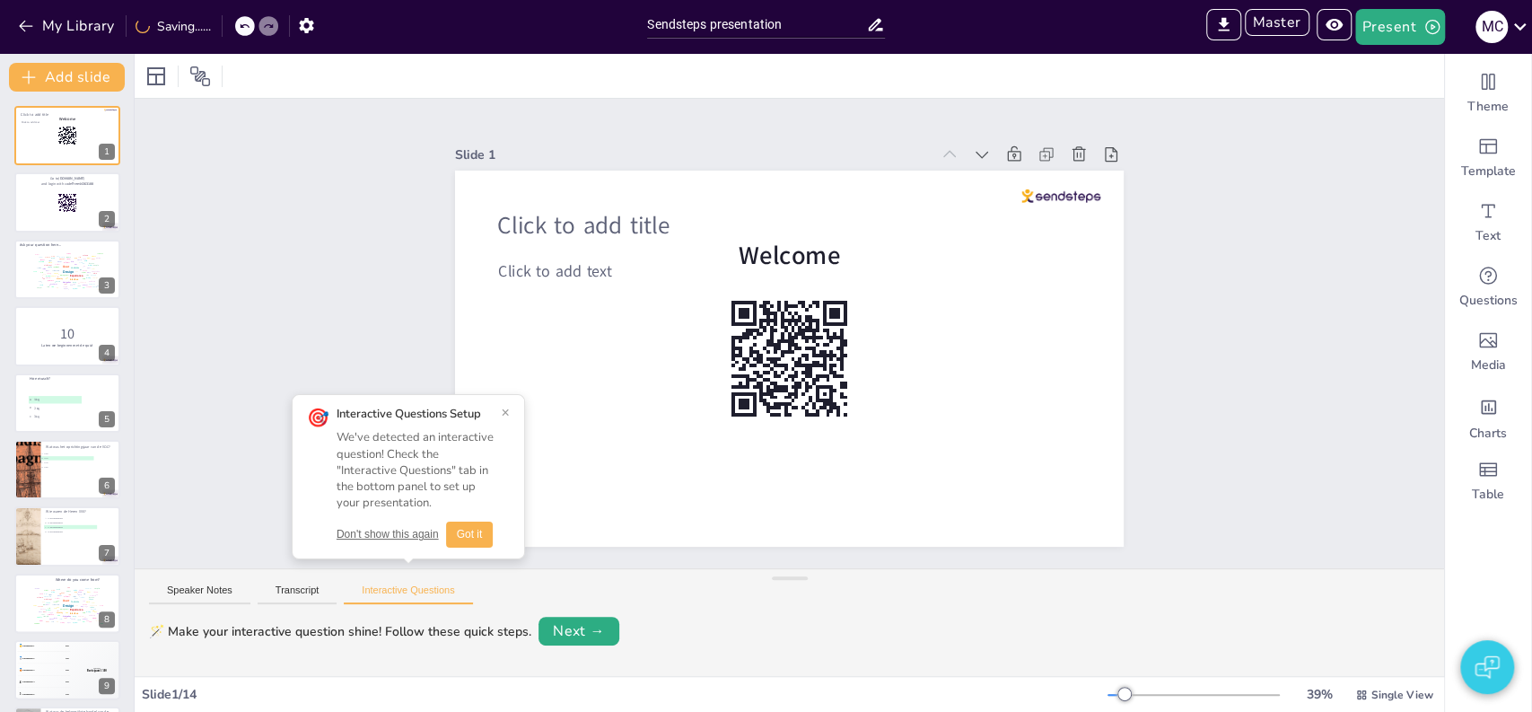
click at [383, 542] on button "Don't show this again" at bounding box center [388, 534] width 102 height 15
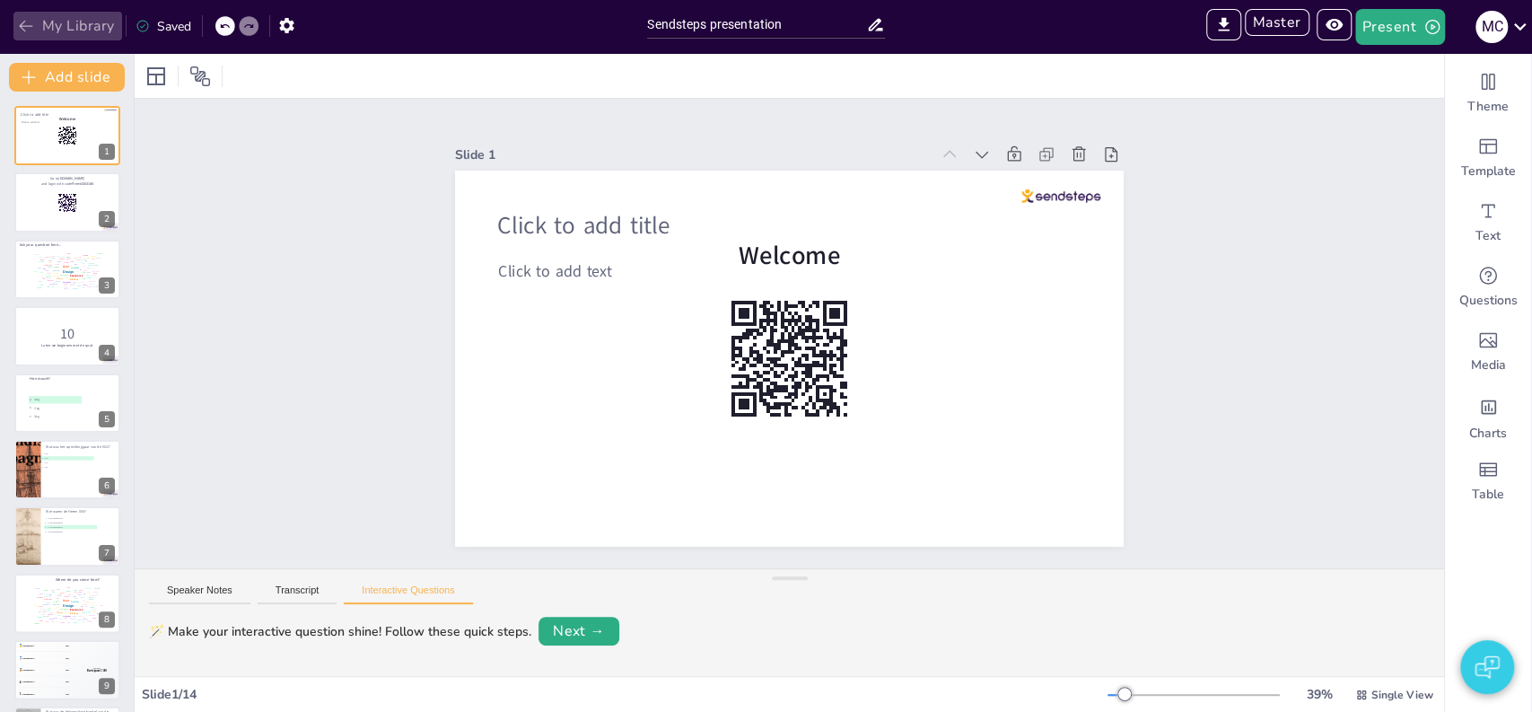
click at [70, 33] on button "My Library" at bounding box center [67, 26] width 109 height 29
